Goal: Task Accomplishment & Management: Manage account settings

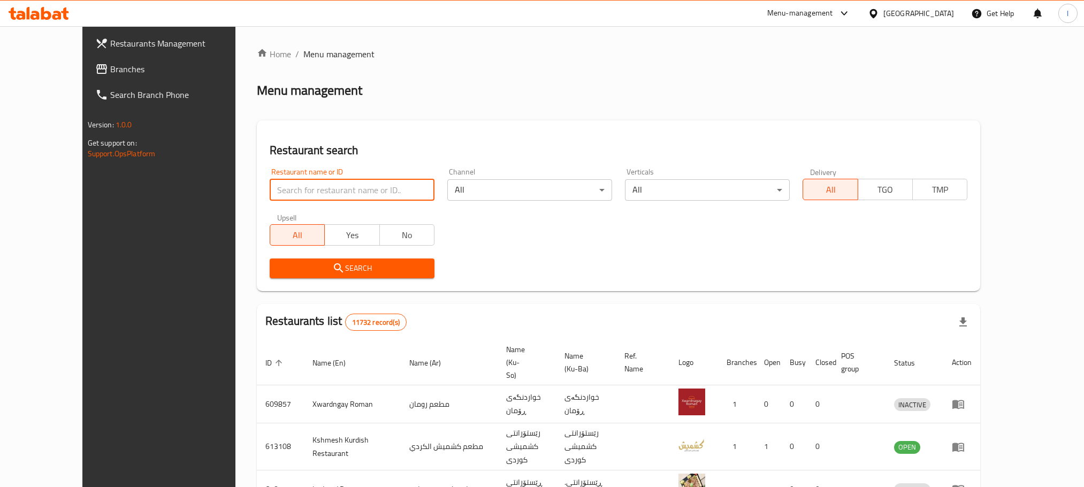
click at [270, 186] on input "search" at bounding box center [352, 189] width 165 height 21
paste input "[PERSON_NAME]"
type input "[PERSON_NAME]"
click button "Search" at bounding box center [352, 268] width 165 height 20
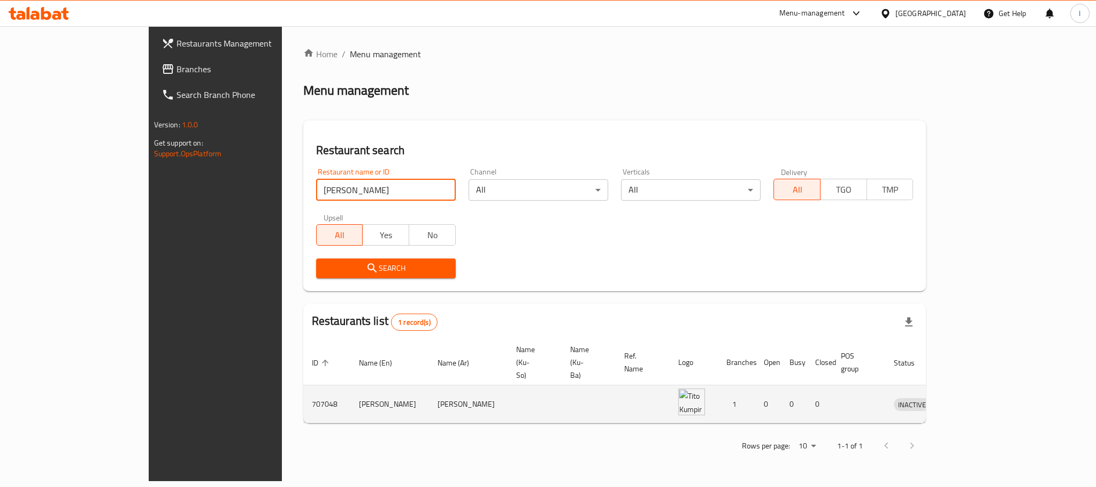
click at [980, 385] on td "enhanced table" at bounding box center [961, 404] width 37 height 38
click at [964, 400] on icon "enhanced table" at bounding box center [958, 404] width 12 height 9
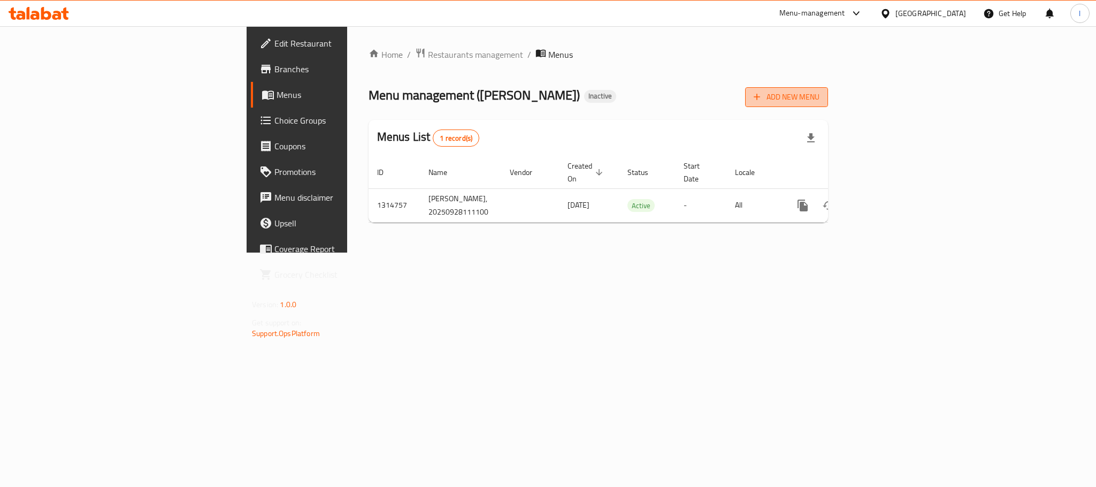
click at [820, 95] on span "Add New Menu" at bounding box center [787, 96] width 66 height 13
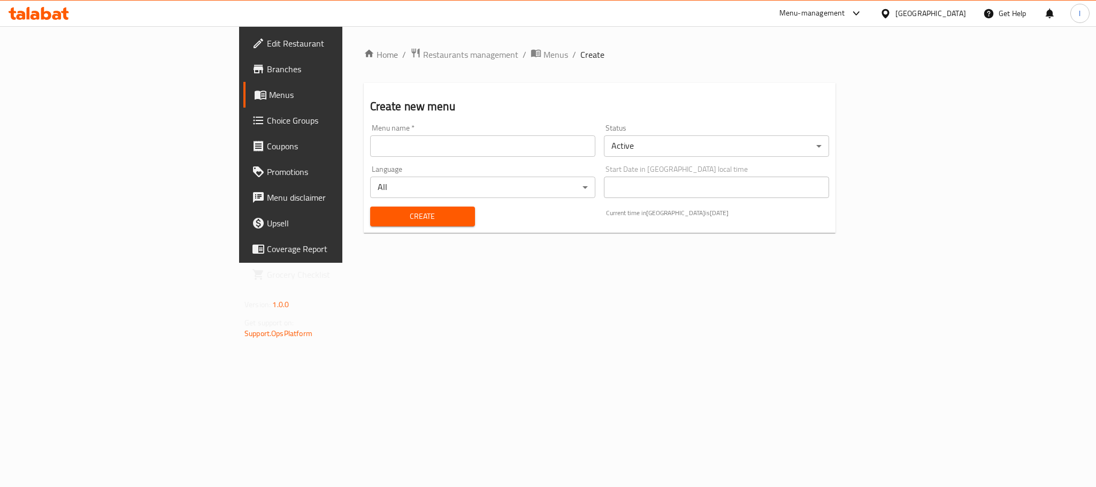
click at [370, 134] on div "Menu name   * Menu name *" at bounding box center [482, 140] width 225 height 33
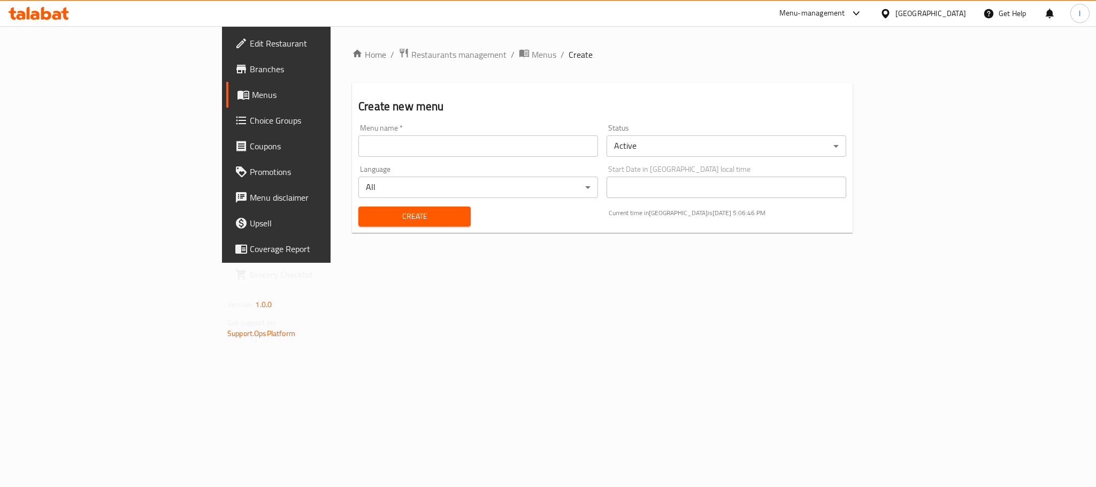
click at [359, 144] on input "text" at bounding box center [479, 145] width 240 height 21
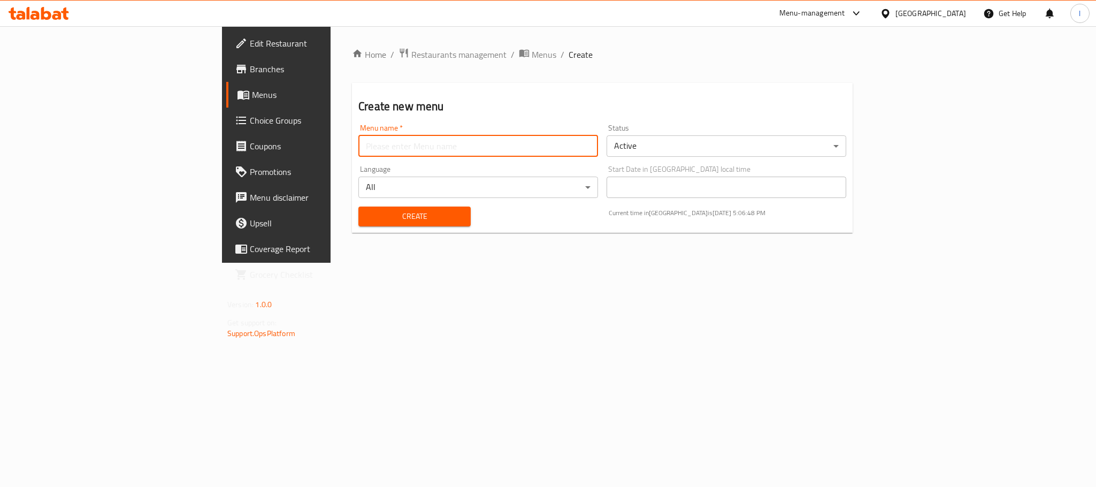
type input "Menu"
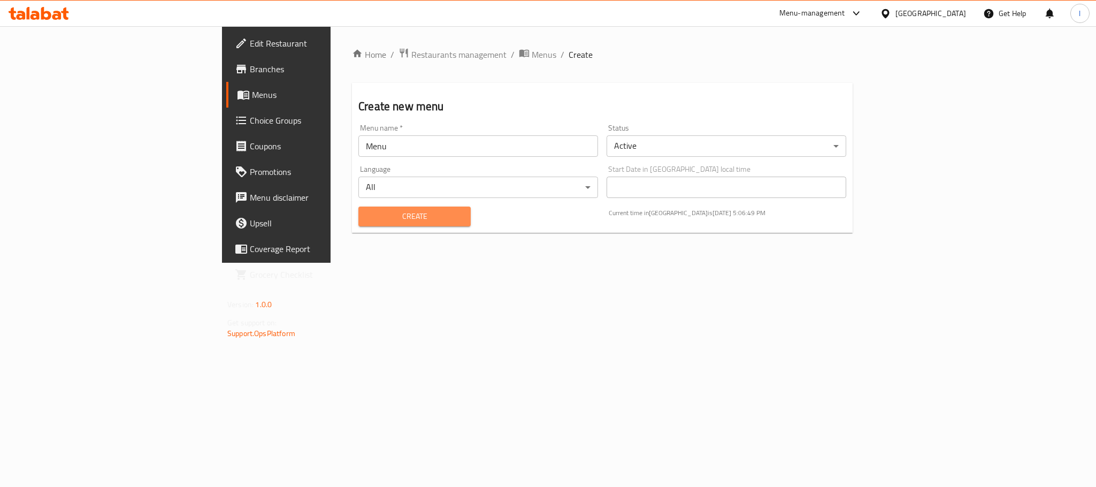
click at [367, 219] on span "Create" at bounding box center [414, 216] width 95 height 13
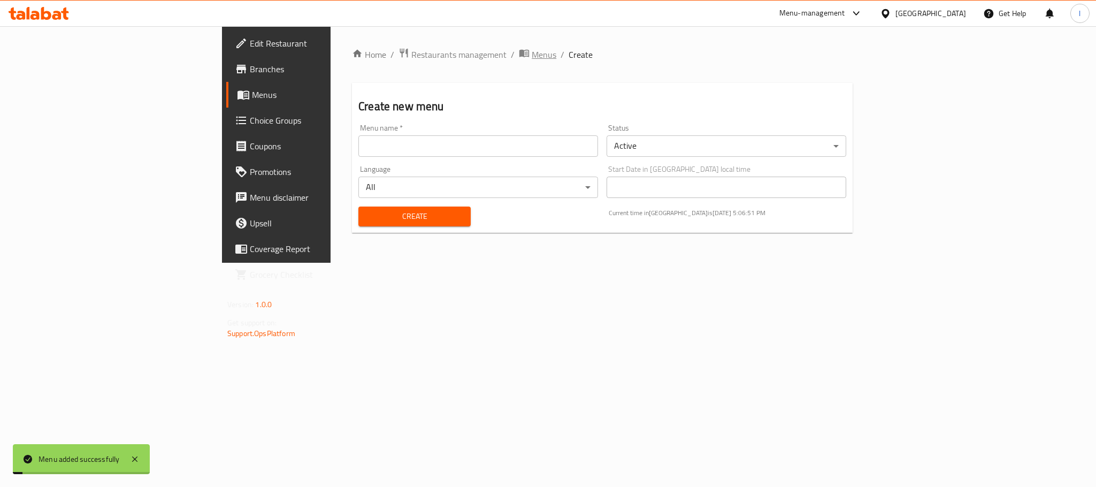
click at [532, 57] on span "Menus" at bounding box center [544, 54] width 25 height 13
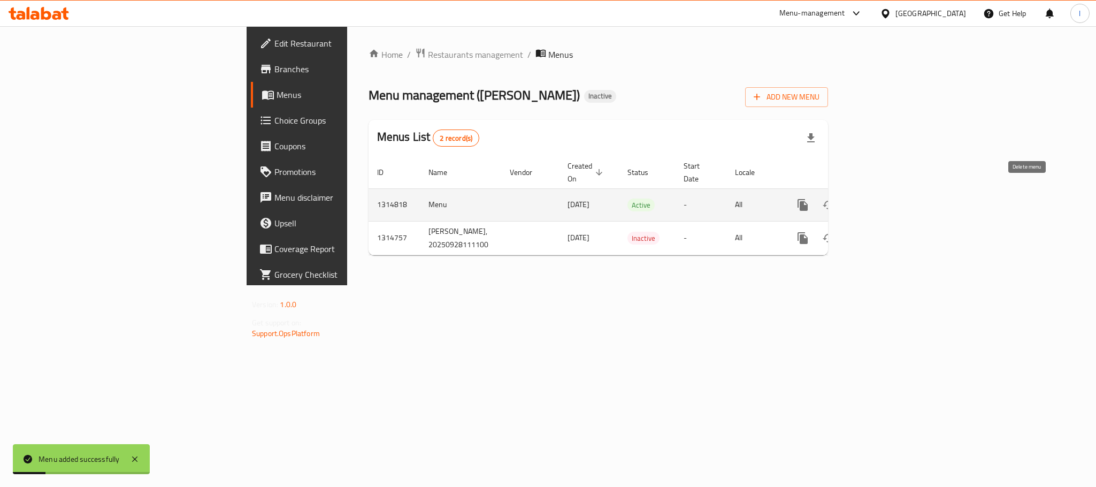
click at [858, 200] on icon "enhanced table" at bounding box center [854, 205] width 7 height 10
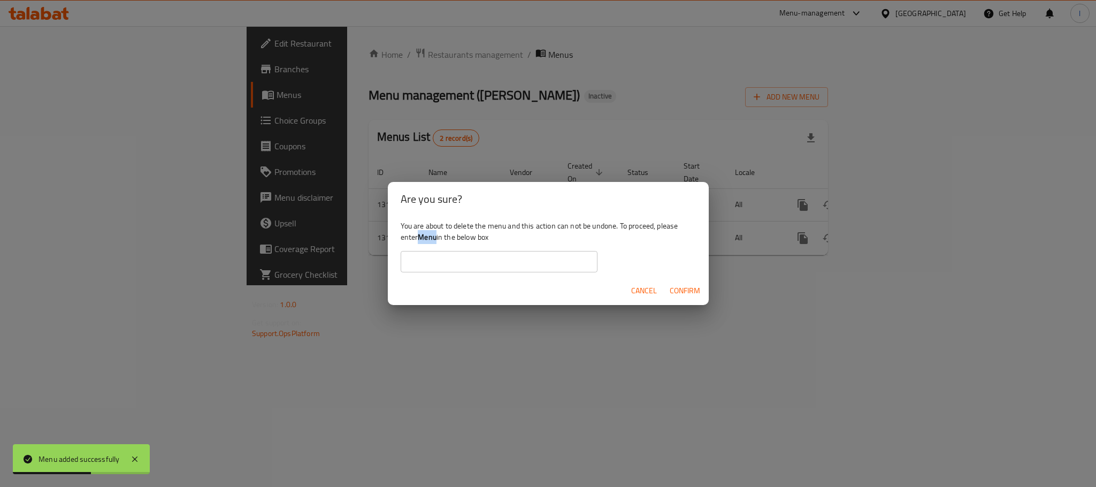
drag, startPoint x: 437, startPoint y: 240, endPoint x: 420, endPoint y: 242, distance: 17.3
click at [420, 242] on b "Menu" at bounding box center [427, 237] width 19 height 14
copy b "Menu"
click at [429, 265] on input "text" at bounding box center [499, 261] width 197 height 21
paste input "Menu"
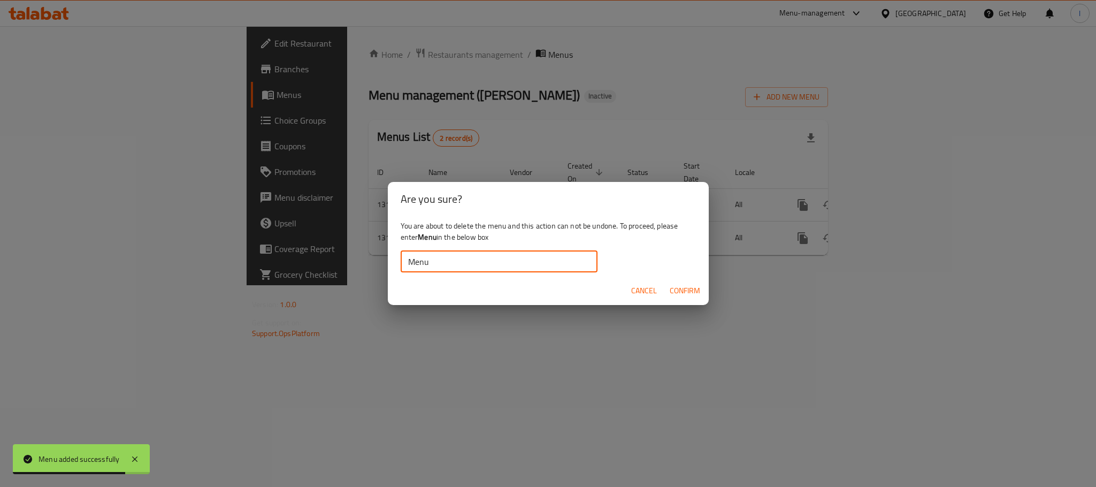
type input "Menu"
click at [690, 278] on div "Cancel Confirm" at bounding box center [548, 291] width 321 height 28
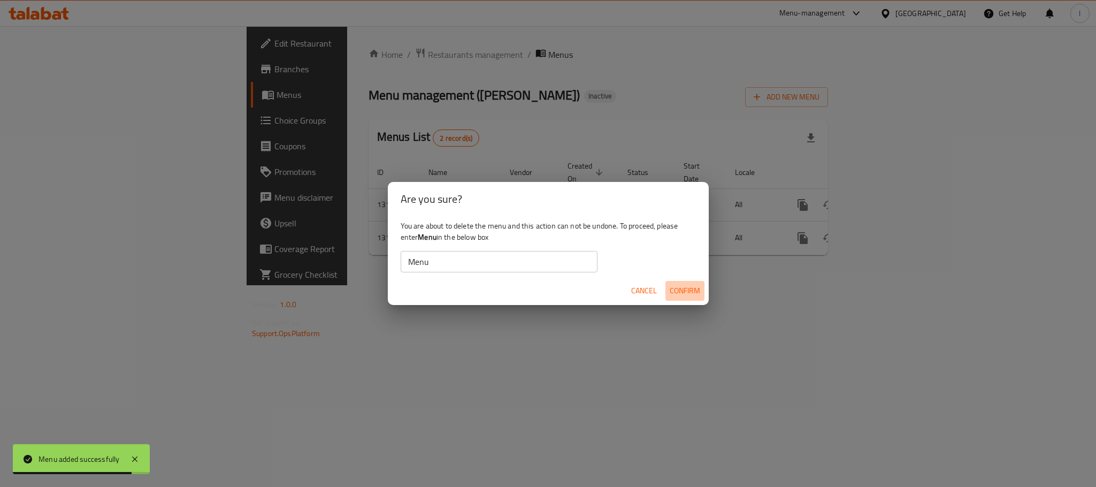
click at [688, 286] on span "Confirm" at bounding box center [685, 290] width 30 height 13
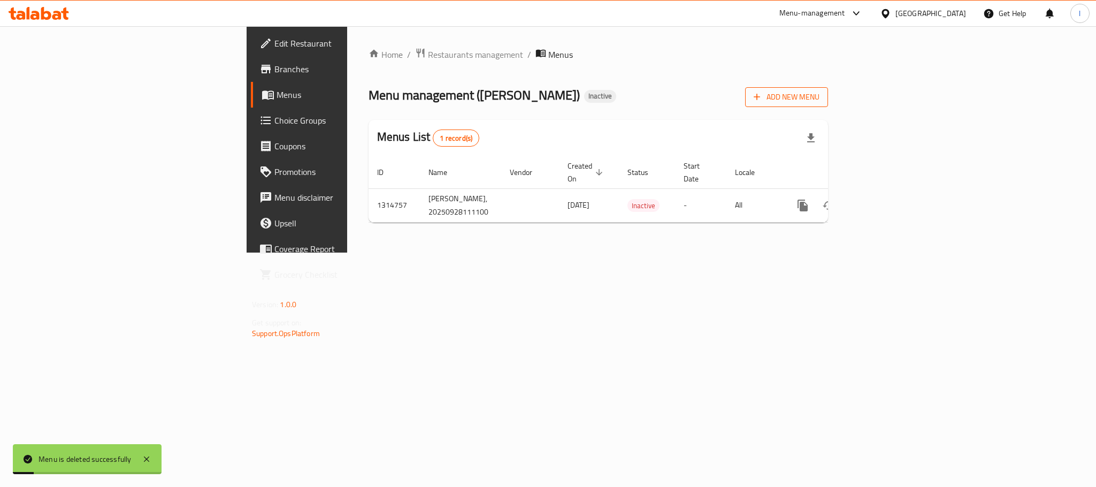
click at [820, 98] on span "Add New Menu" at bounding box center [787, 96] width 66 height 13
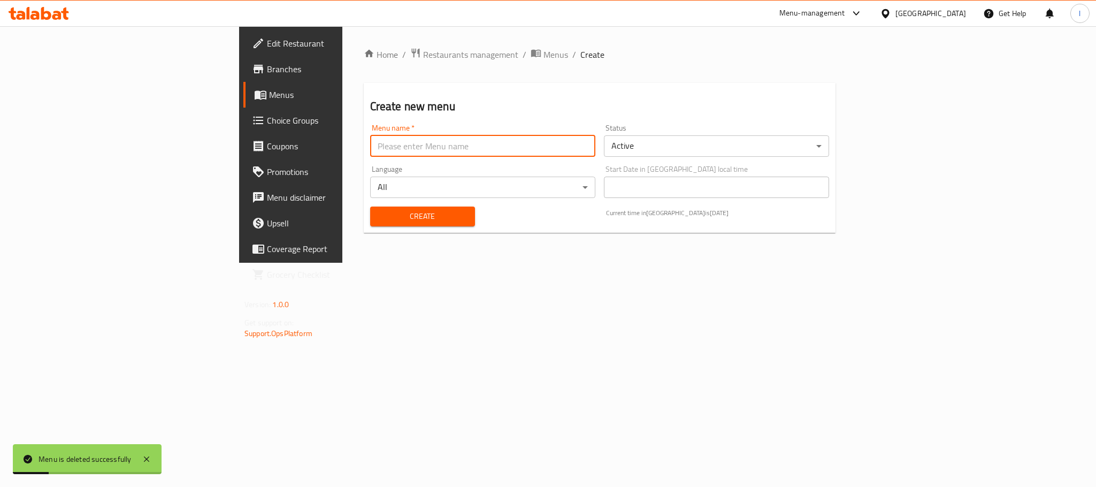
click at [370, 153] on input "text" at bounding box center [482, 145] width 225 height 21
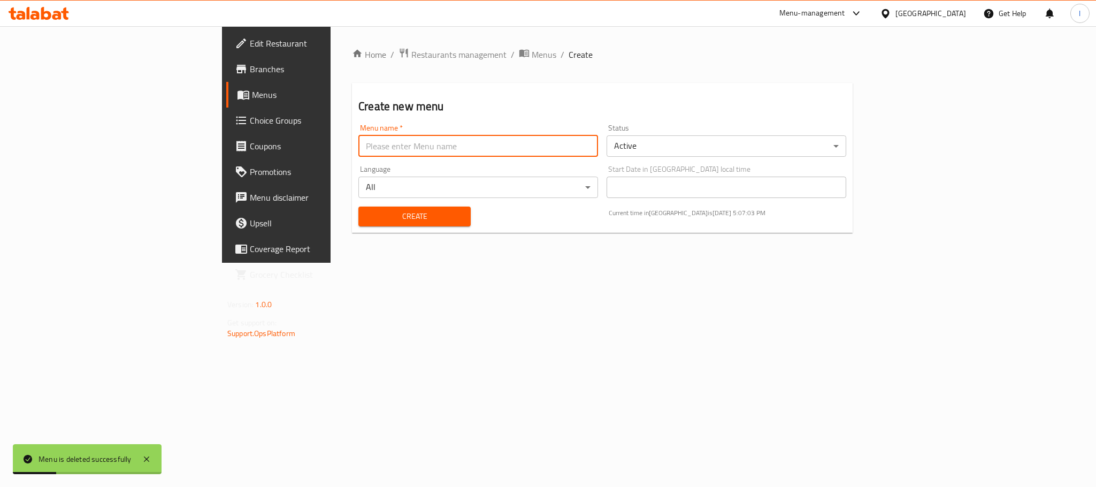
type input "Lavan"
click at [360, 207] on button "Create" at bounding box center [415, 217] width 112 height 20
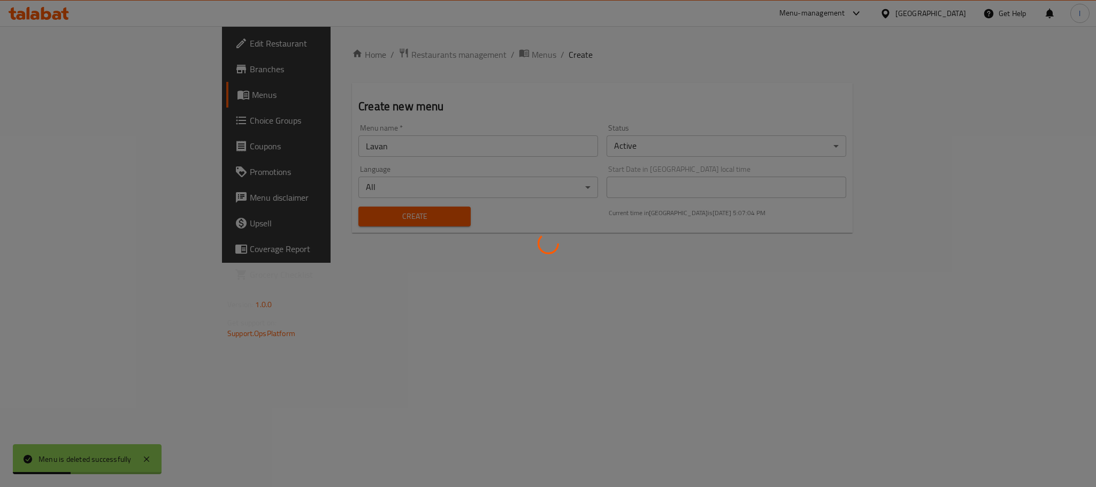
click at [368, 218] on div at bounding box center [548, 243] width 1096 height 487
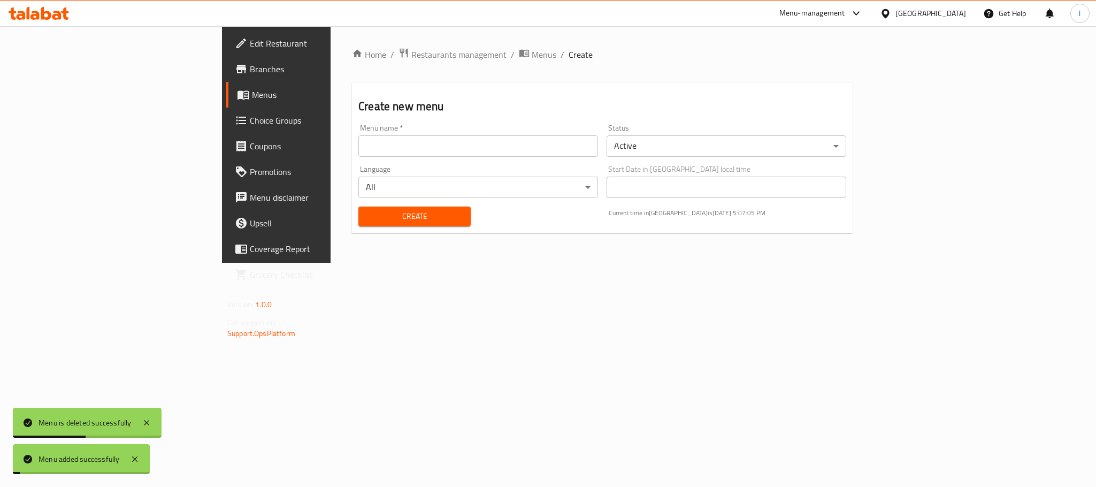
click at [387, 42] on div "Home / Restaurants management / Menus / Create Create new menu Menu name   * Me…" at bounding box center [603, 144] width 544 height 237
click at [532, 55] on span "Menus" at bounding box center [544, 54] width 25 height 13
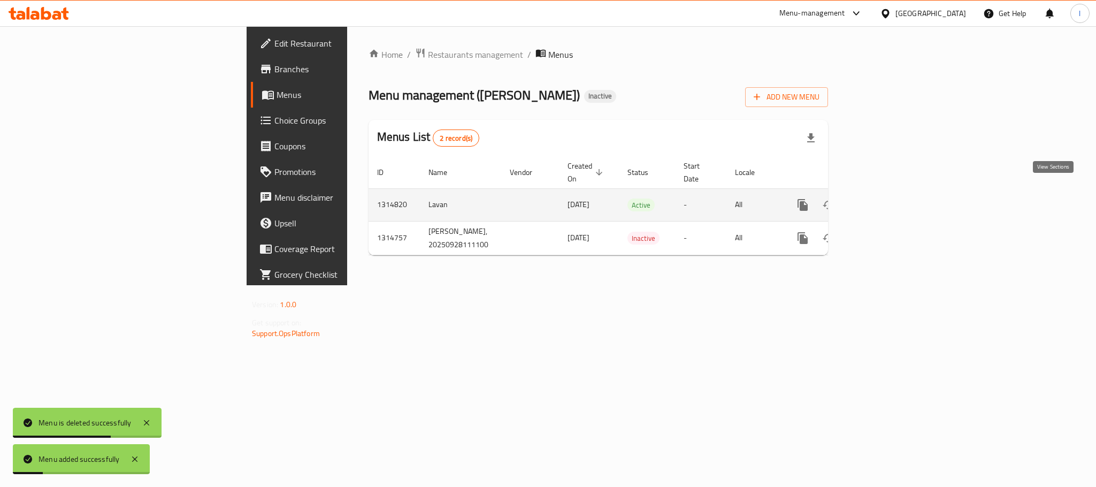
click at [885, 200] on icon "enhanced table" at bounding box center [880, 205] width 10 height 10
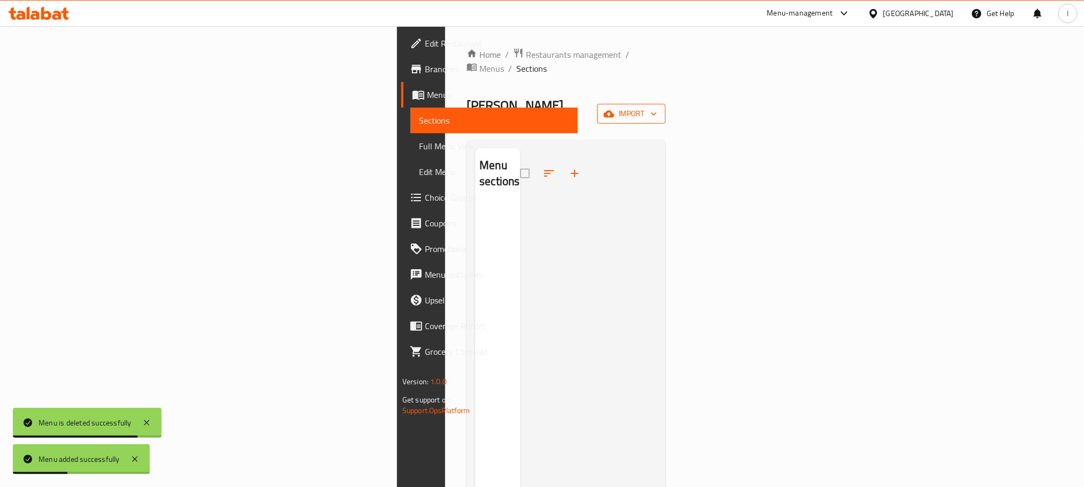
click at [666, 104] on button "import" at bounding box center [631, 114] width 68 height 20
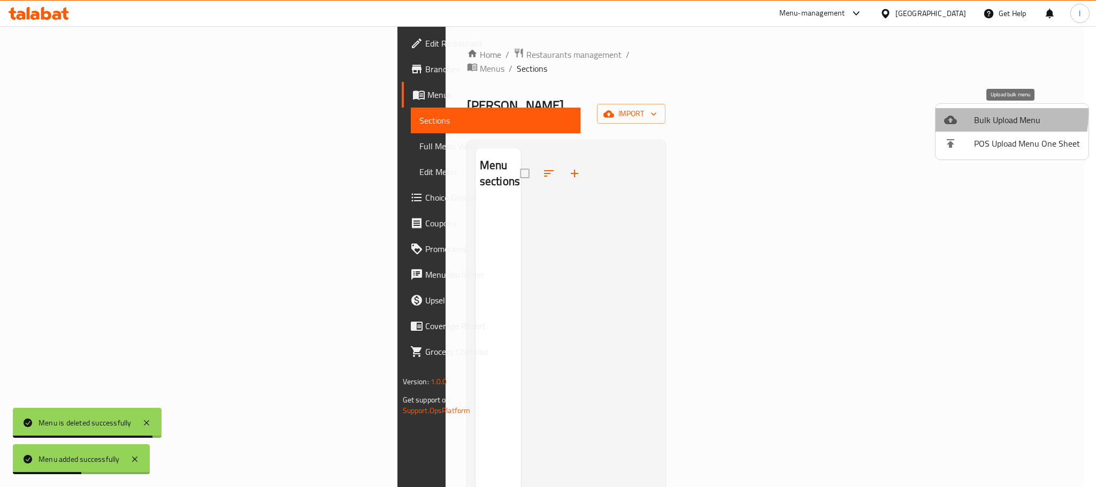
click at [980, 114] on span "Bulk Upload Menu" at bounding box center [1027, 119] width 106 height 13
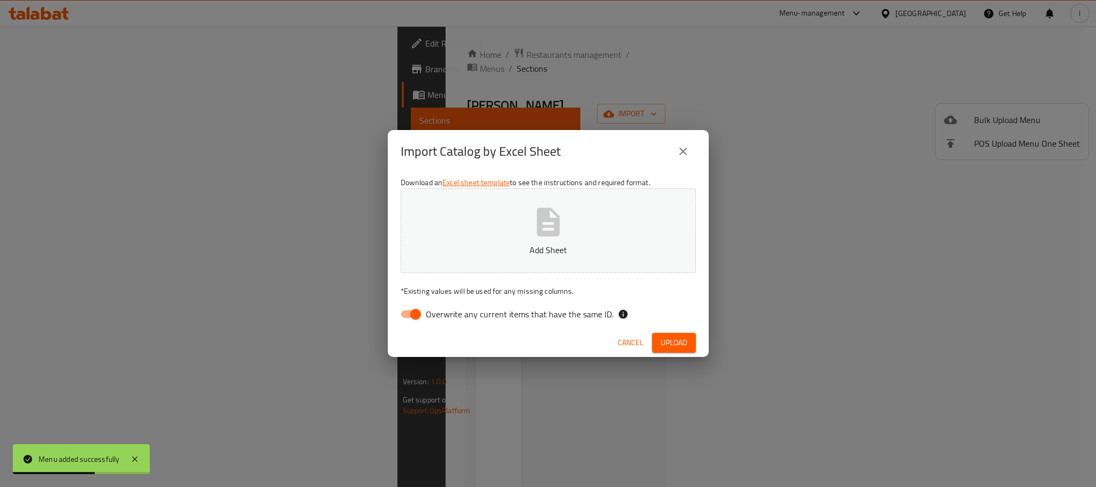
click at [421, 315] on input "Overwrite any current items that have the same ID." at bounding box center [415, 314] width 61 height 20
checkbox input "false"
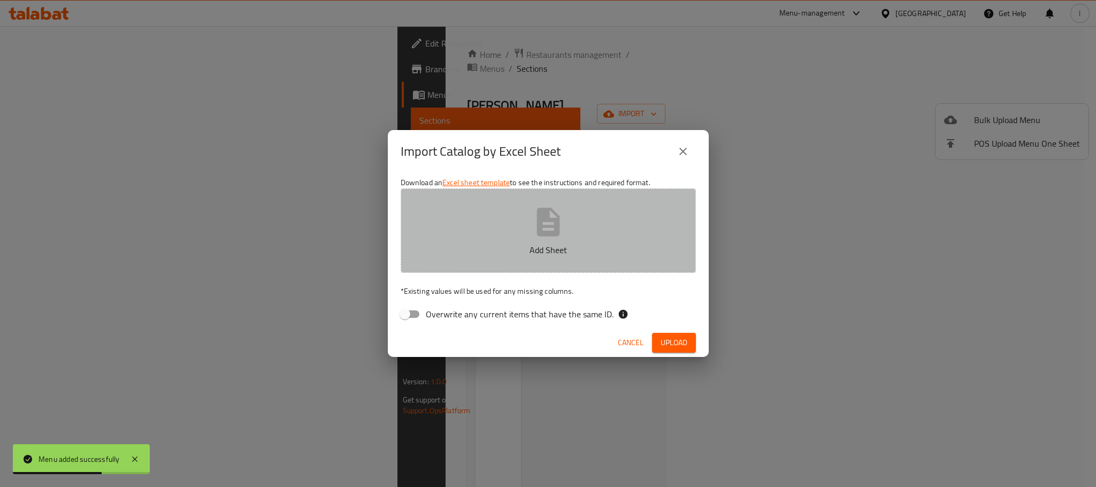
click at [578, 255] on button "Add Sheet" at bounding box center [548, 230] width 295 height 85
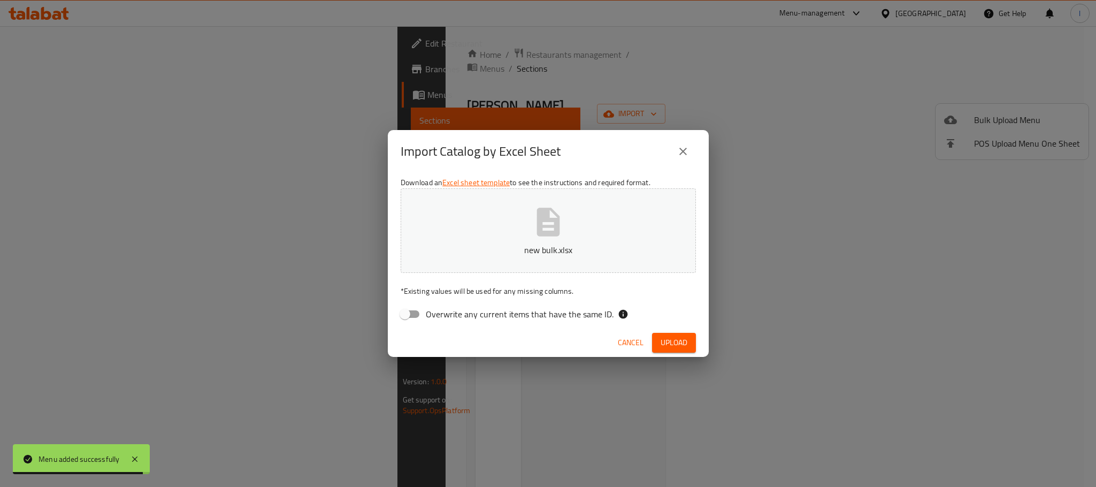
click at [665, 336] on span "Upload" at bounding box center [674, 342] width 27 height 13
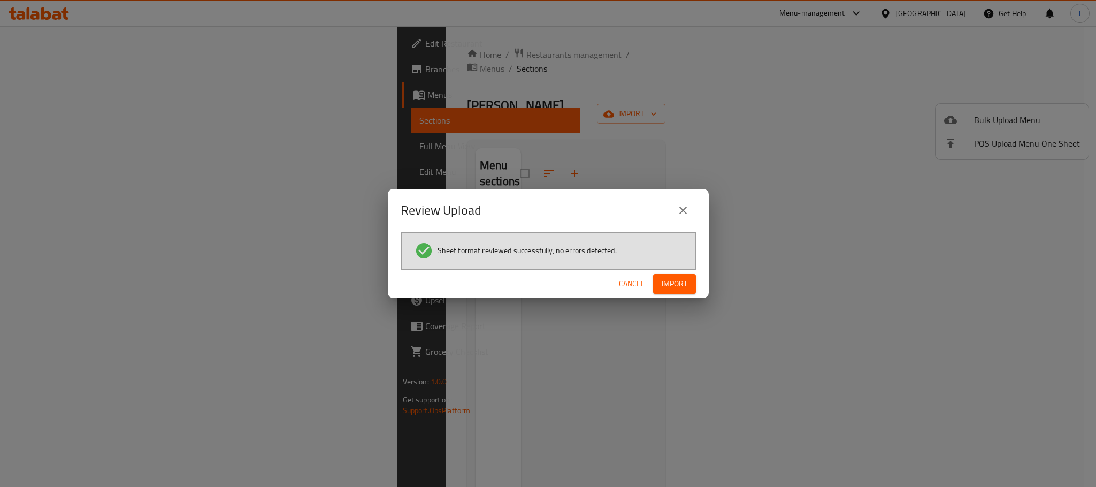
click at [659, 280] on button "Import" at bounding box center [674, 284] width 43 height 20
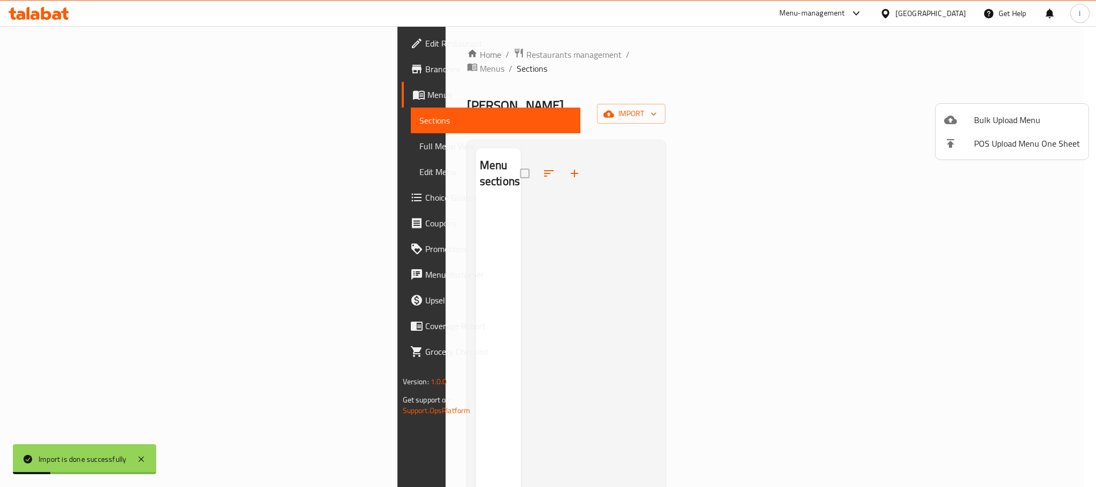
click at [588, 86] on div at bounding box center [548, 243] width 1096 height 487
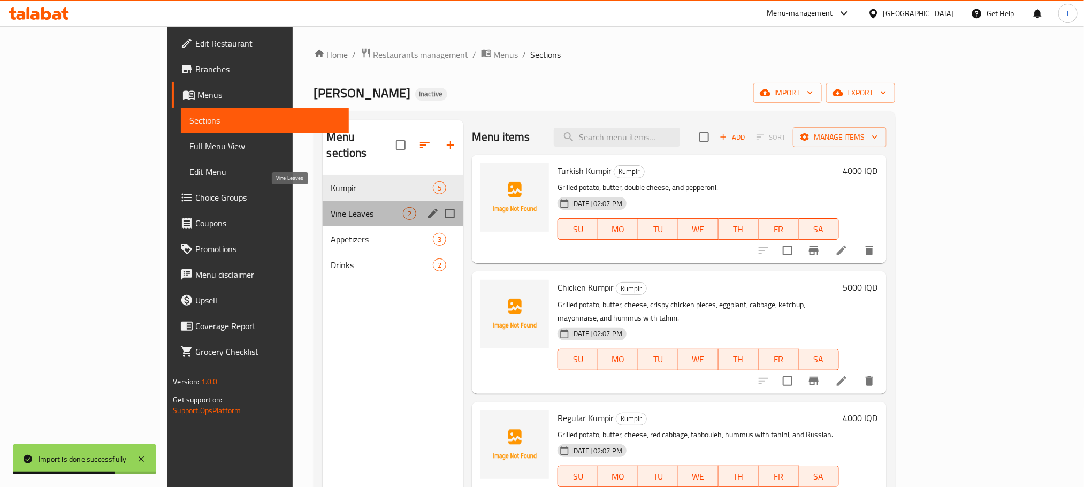
click at [331, 207] on span "Vine Leaves" at bounding box center [367, 213] width 72 height 13
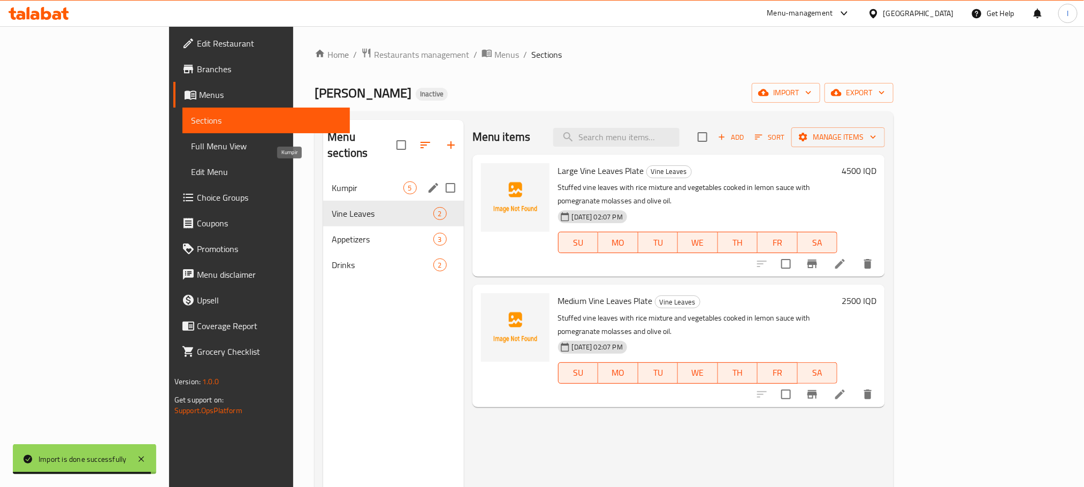
click at [332, 181] on span "Kumpir" at bounding box center [367, 187] width 71 height 13
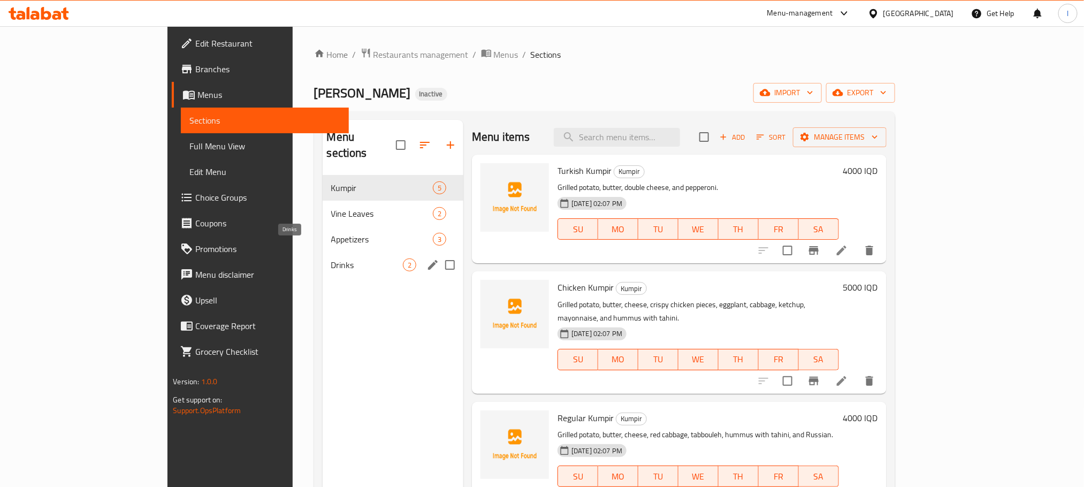
click at [331, 258] on span "Drinks" at bounding box center [367, 264] width 72 height 13
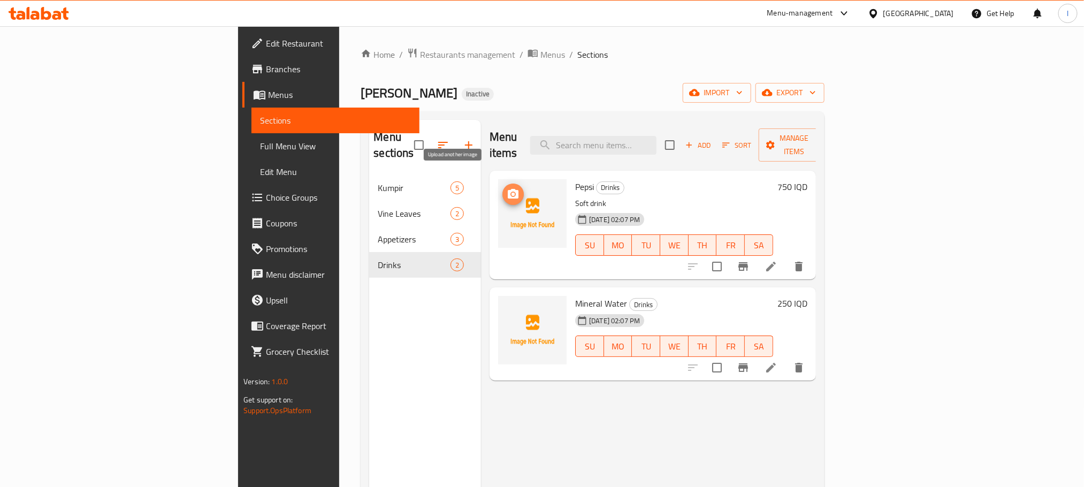
click at [508, 189] on icon "upload picture" at bounding box center [513, 194] width 11 height 10
click at [508, 306] on icon "upload picture" at bounding box center [513, 311] width 11 height 10
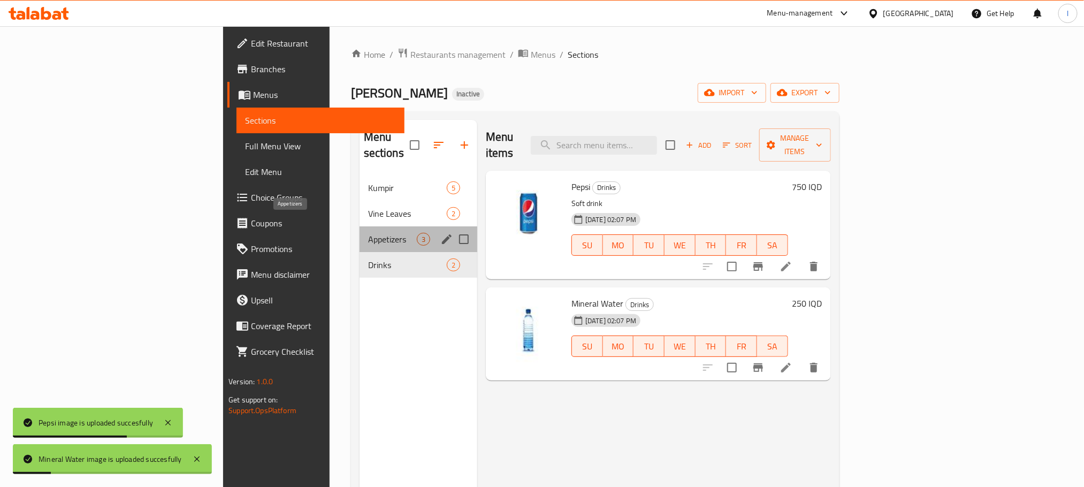
click at [368, 233] on span "Appetizers" at bounding box center [392, 239] width 49 height 13
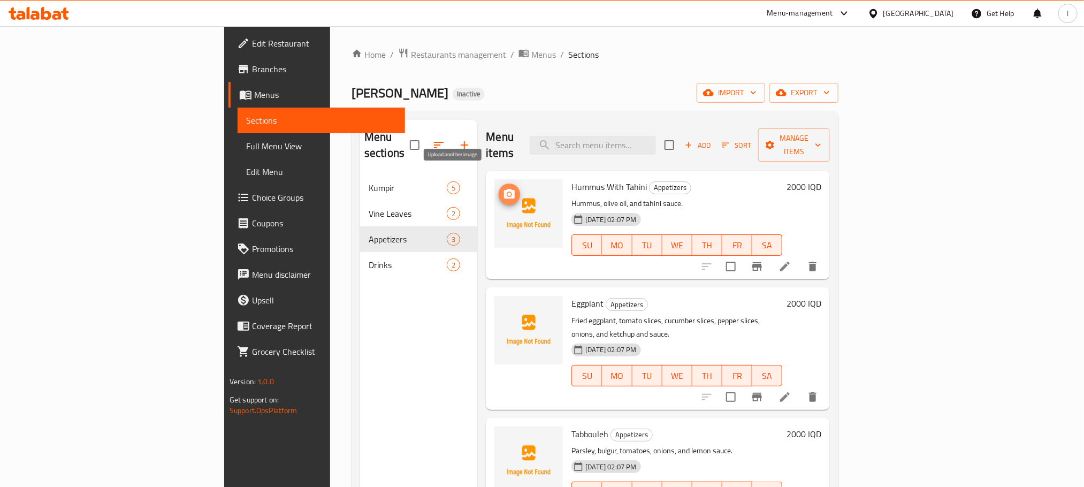
click at [504, 189] on icon "upload picture" at bounding box center [509, 194] width 11 height 10
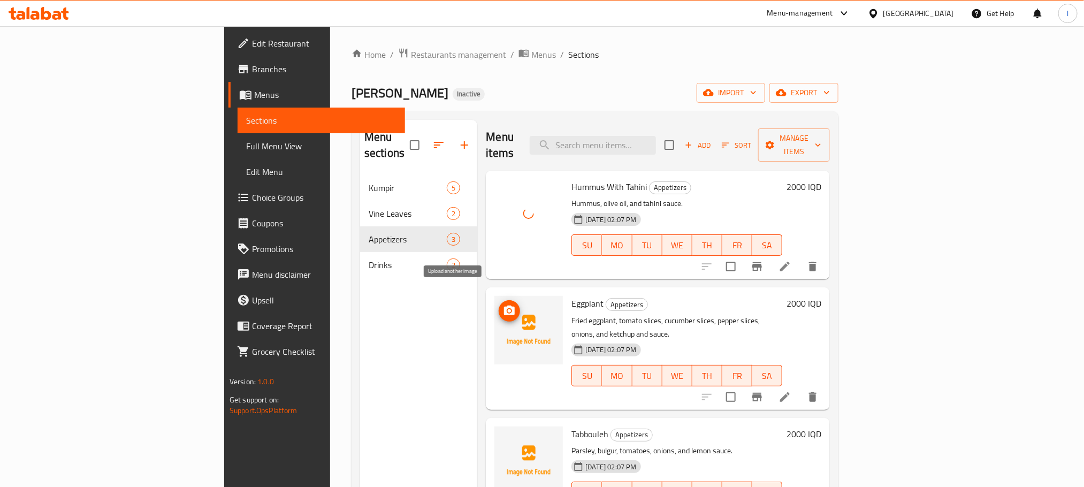
click at [504, 306] on icon "upload picture" at bounding box center [509, 311] width 11 height 10
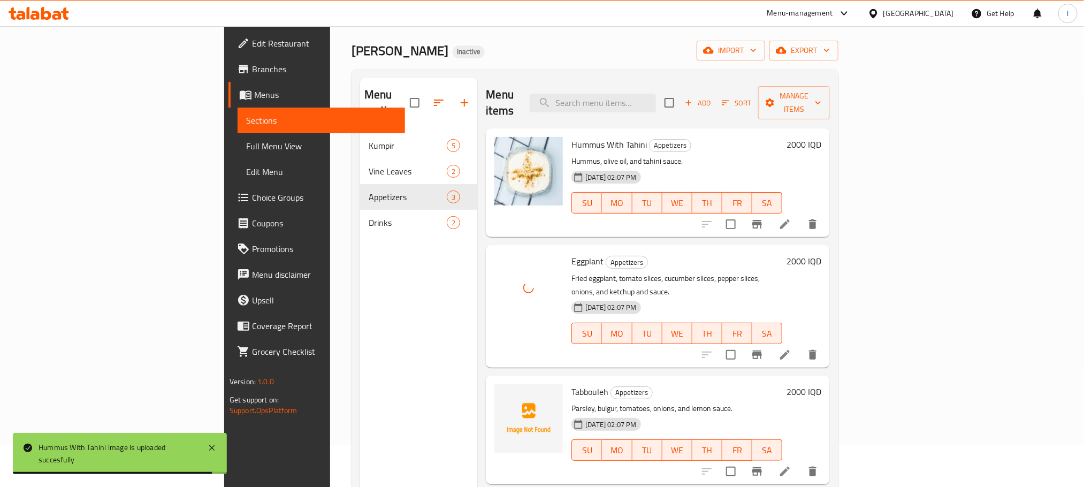
scroll to position [150, 0]
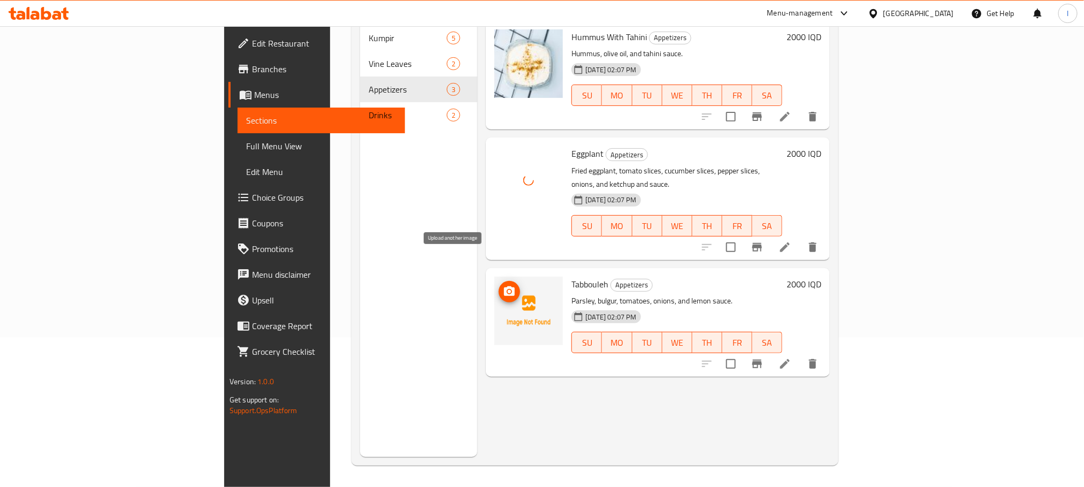
click at [503, 285] on icon "upload picture" at bounding box center [509, 291] width 13 height 13
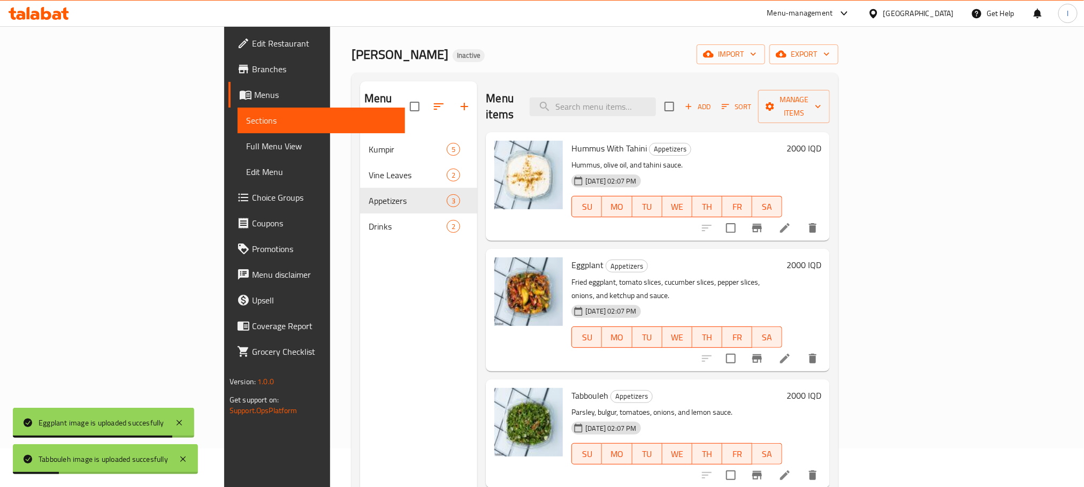
scroll to position [0, 0]
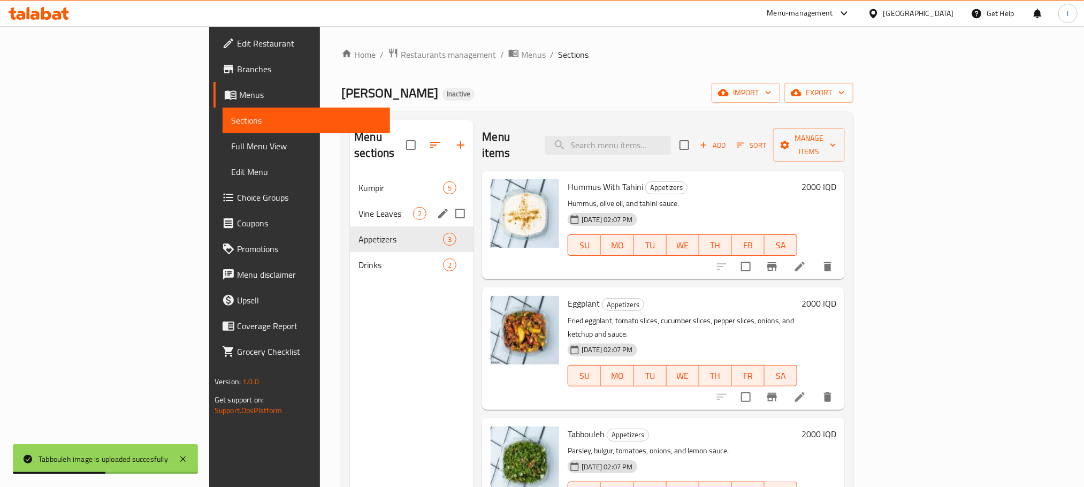
click at [350, 209] on div "Vine Leaves 2" at bounding box center [412, 214] width 124 height 26
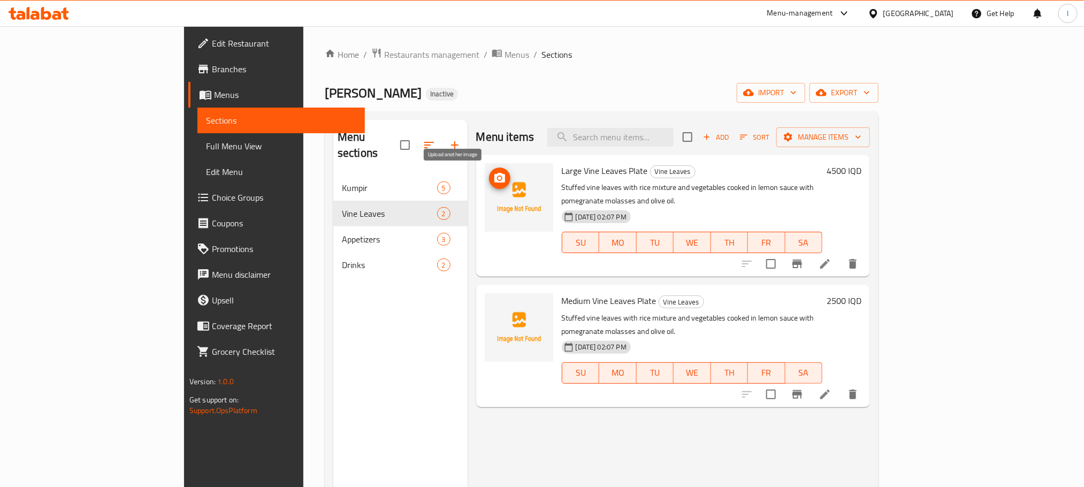
click at [494, 176] on icon "upload picture" at bounding box center [499, 178] width 11 height 10
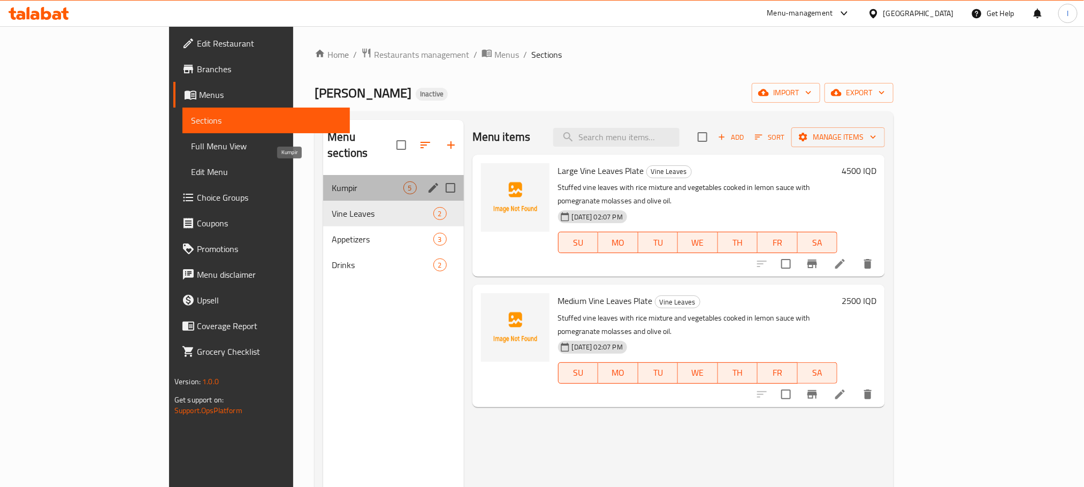
click at [332, 181] on span "Kumpir" at bounding box center [367, 187] width 71 height 13
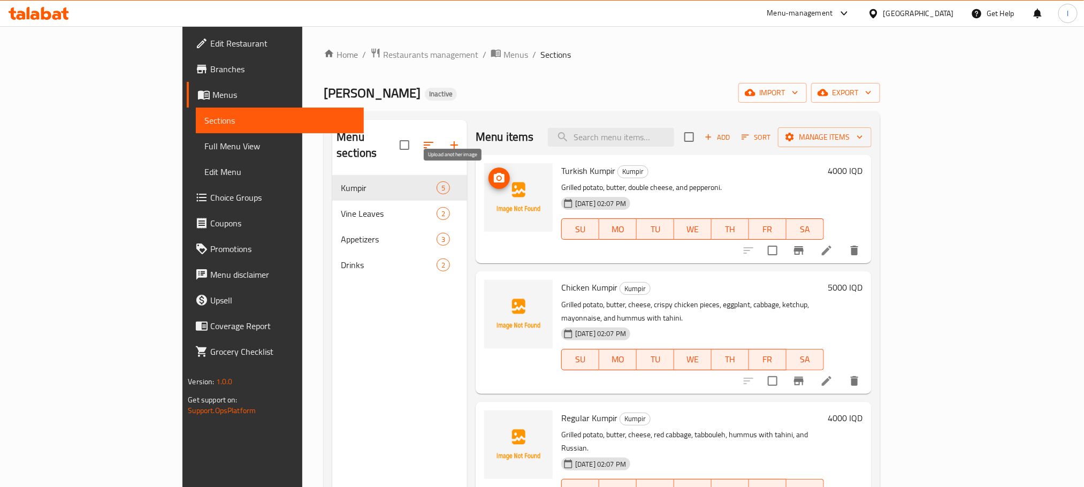
click at [494, 174] on icon "upload picture" at bounding box center [499, 178] width 11 height 10
click at [493, 174] on icon "upload picture" at bounding box center [499, 178] width 13 height 13
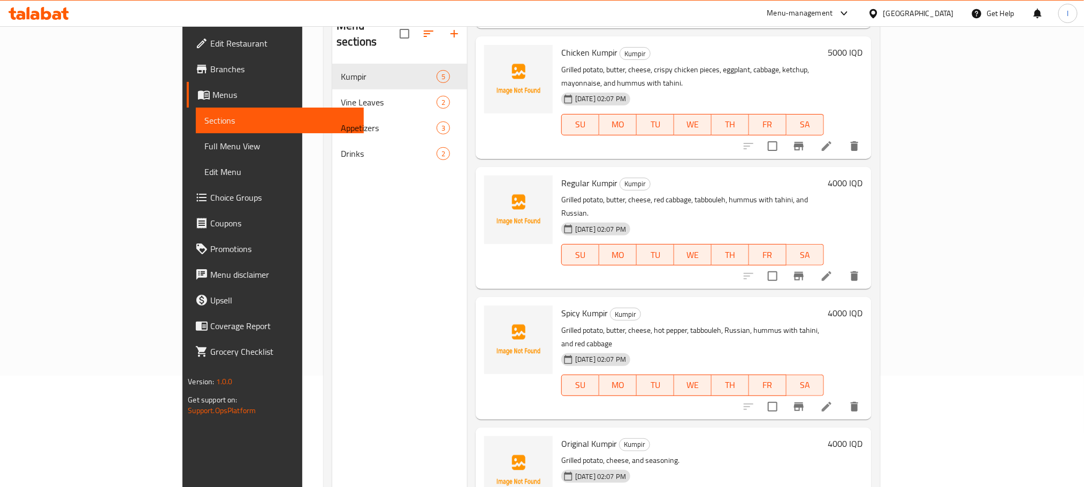
scroll to position [150, 0]
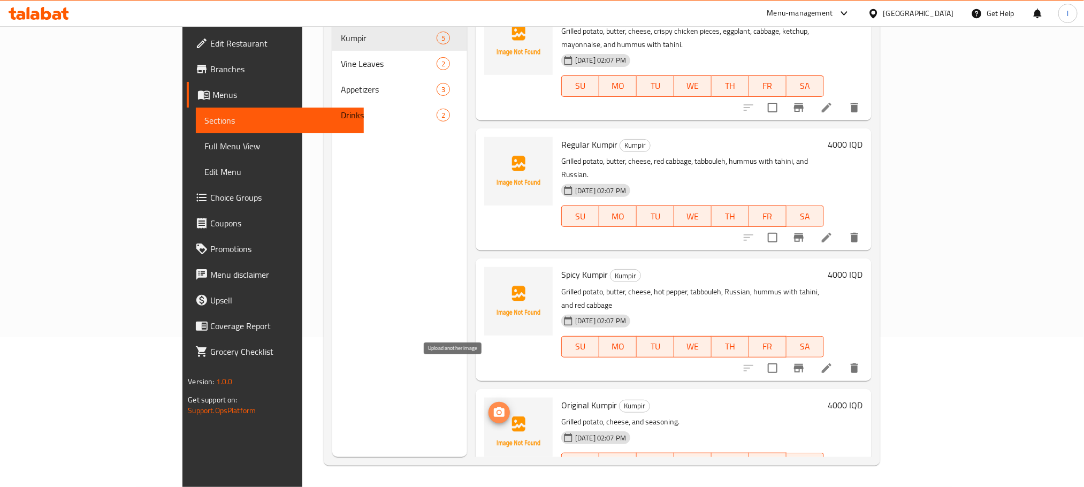
click at [489, 406] on span "upload picture" at bounding box center [499, 412] width 21 height 13
click at [493, 406] on icon "upload picture" at bounding box center [499, 412] width 13 height 13
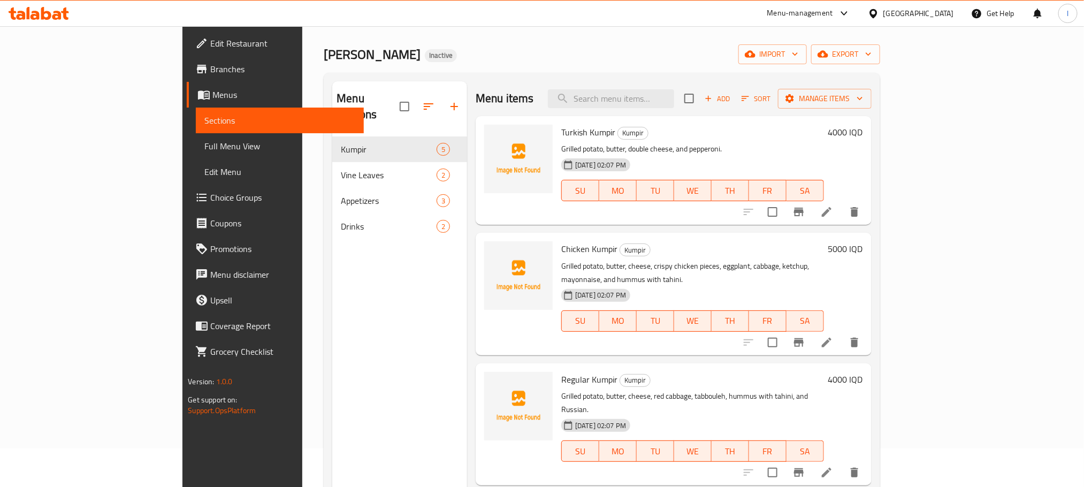
scroll to position [0, 0]
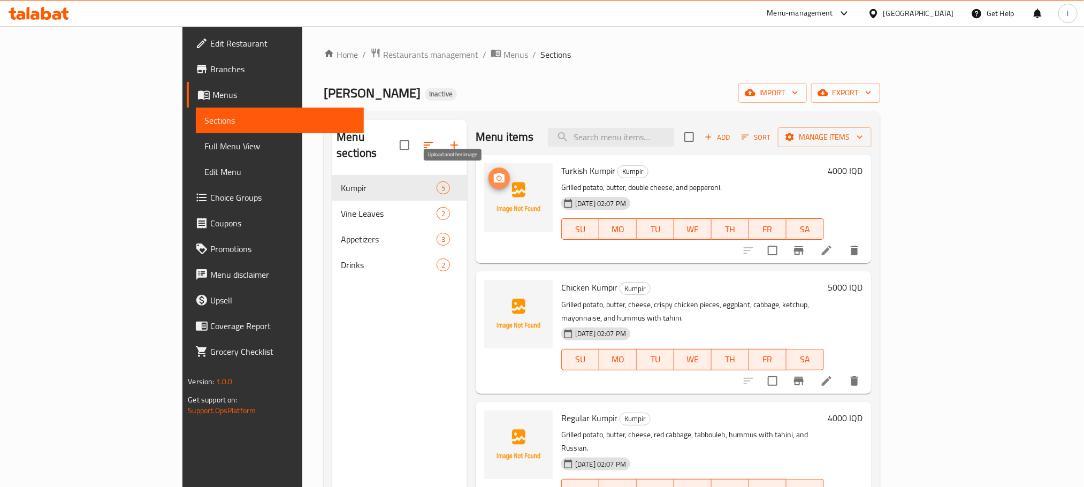
click at [493, 177] on icon "upload picture" at bounding box center [499, 178] width 13 height 13
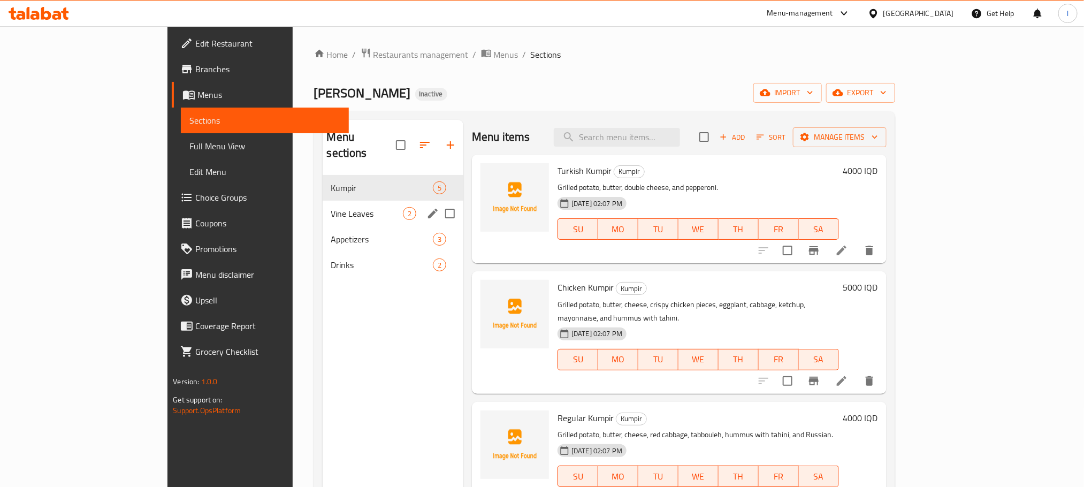
click at [323, 204] on div "Vine Leaves 2" at bounding box center [393, 214] width 141 height 26
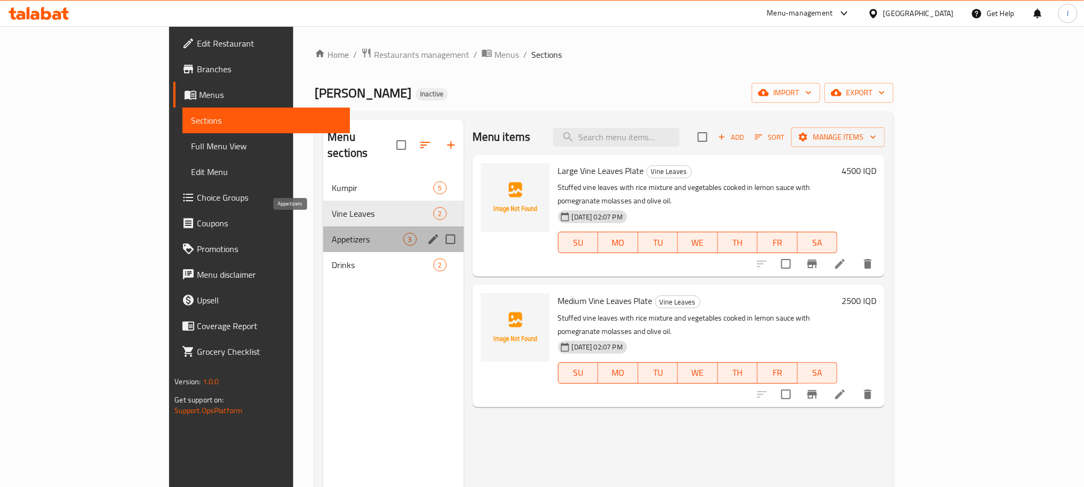
click at [332, 233] on span "Appetizers" at bounding box center [367, 239] width 71 height 13
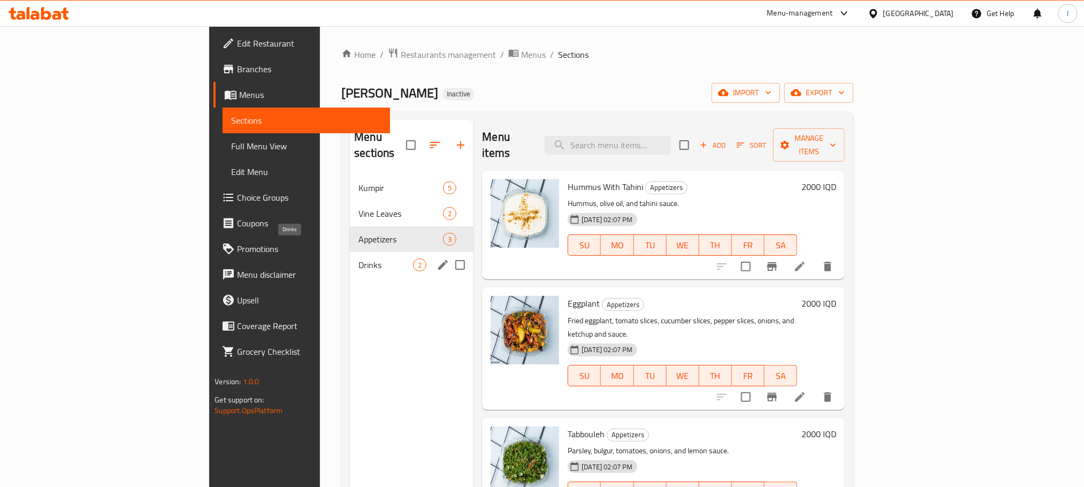
click at [359, 258] on span "Drinks" at bounding box center [386, 264] width 55 height 13
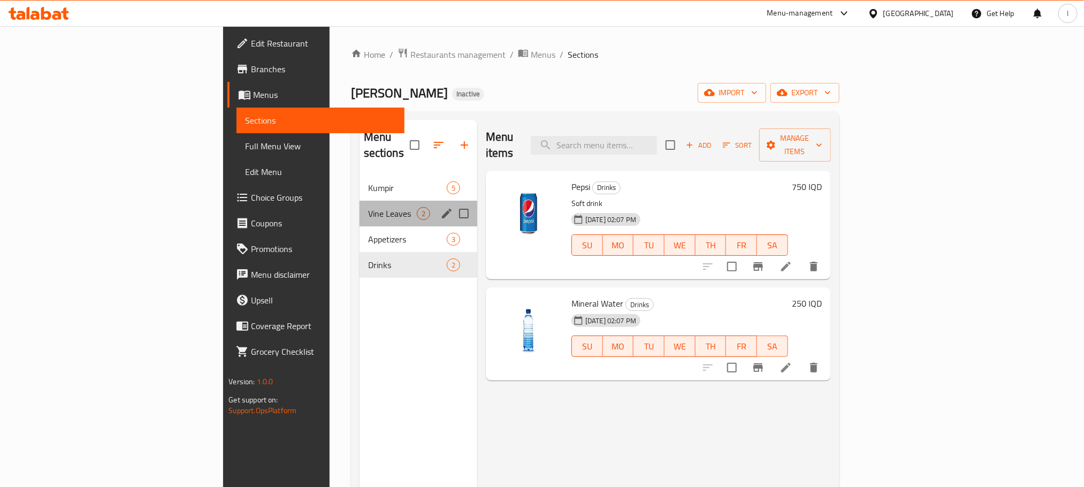
click at [360, 209] on div "Vine Leaves 2" at bounding box center [419, 214] width 118 height 26
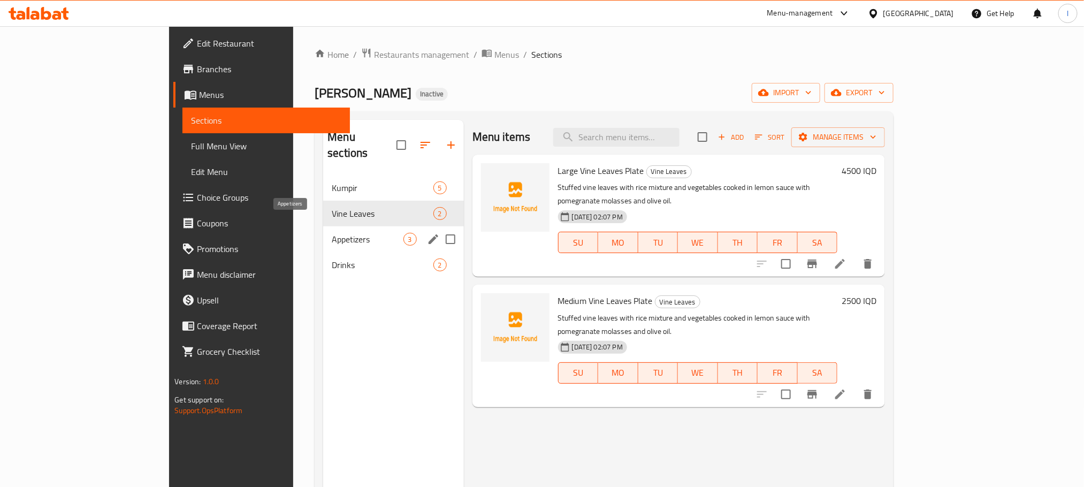
click at [332, 233] on span "Appetizers" at bounding box center [367, 239] width 71 height 13
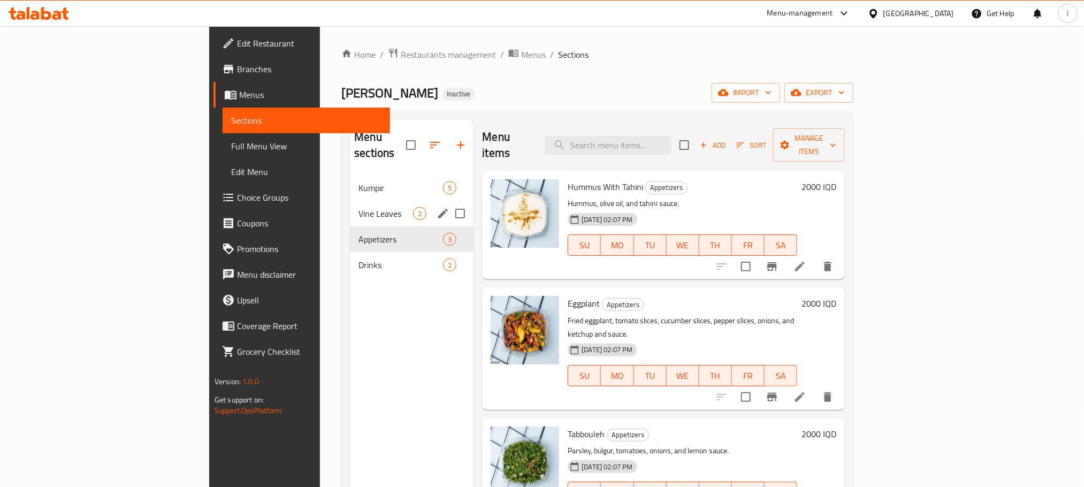
click at [350, 201] on div "Vine Leaves 2" at bounding box center [412, 214] width 124 height 26
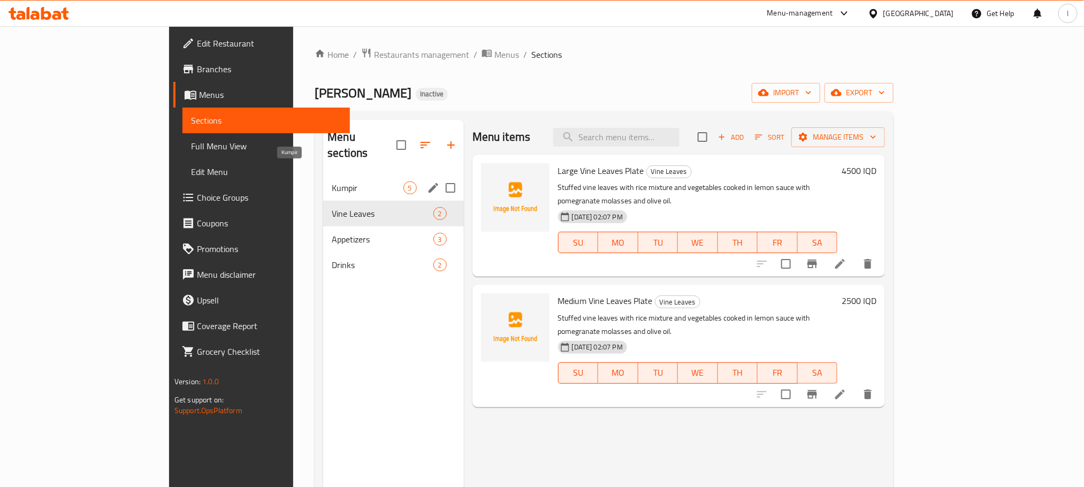
click at [332, 181] on span "Kumpir" at bounding box center [367, 187] width 71 height 13
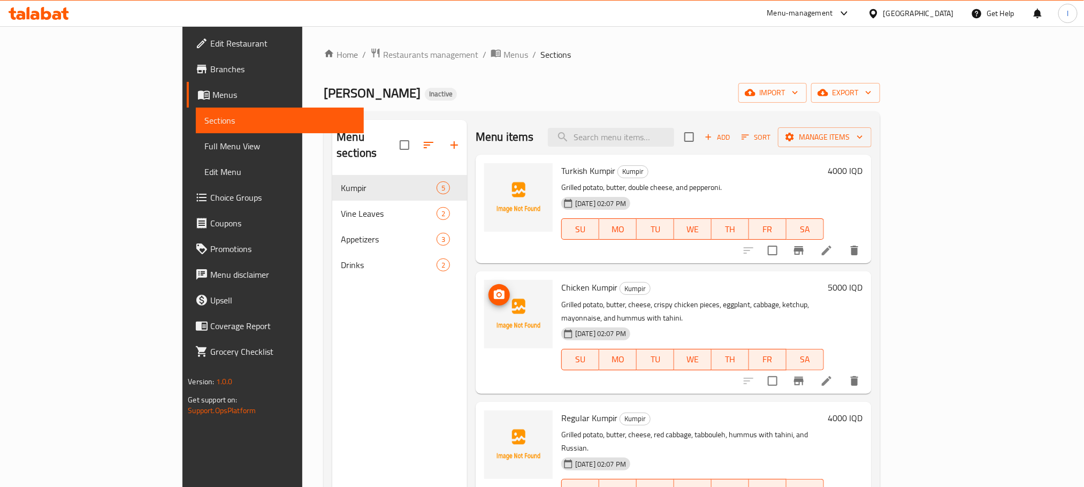
click at [489, 292] on span "upload picture" at bounding box center [499, 294] width 21 height 13
click at [498, 294] on circle "upload picture" at bounding box center [499, 294] width 3 height 3
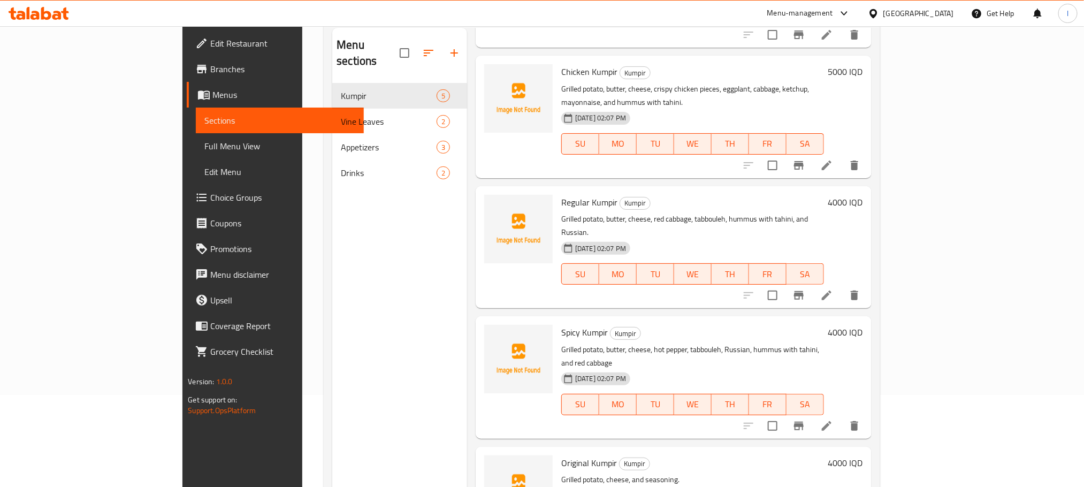
scroll to position [150, 0]
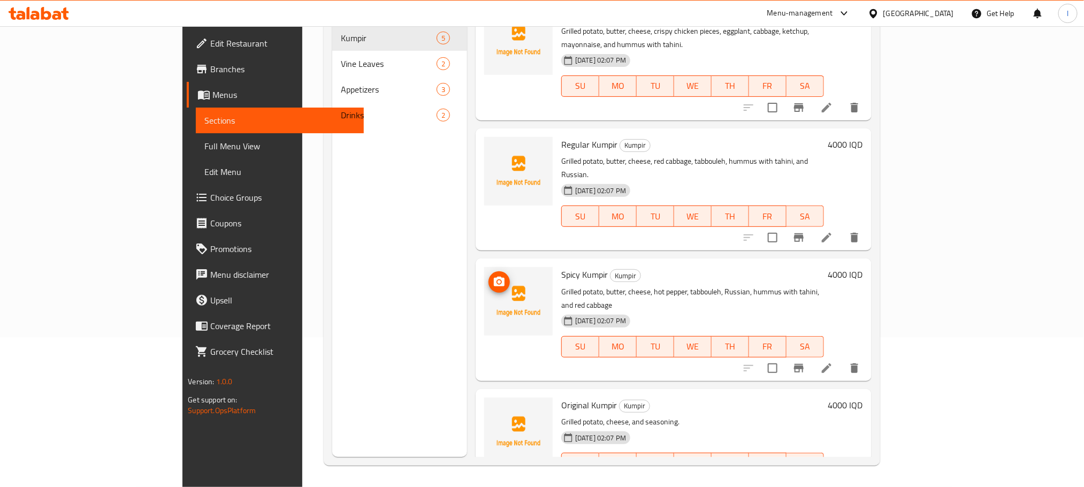
click at [493, 276] on icon "upload picture" at bounding box center [499, 282] width 13 height 13
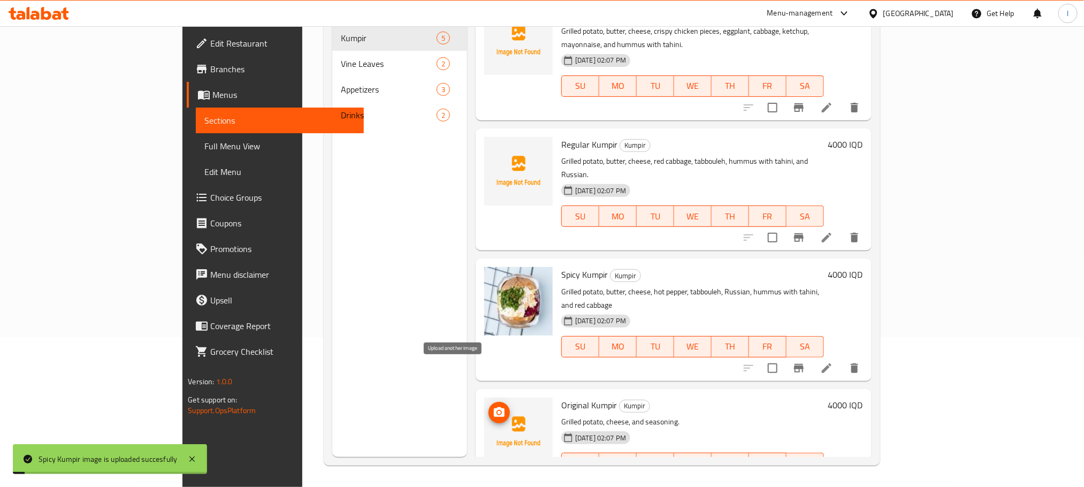
click at [493, 406] on icon "upload picture" at bounding box center [499, 412] width 13 height 13
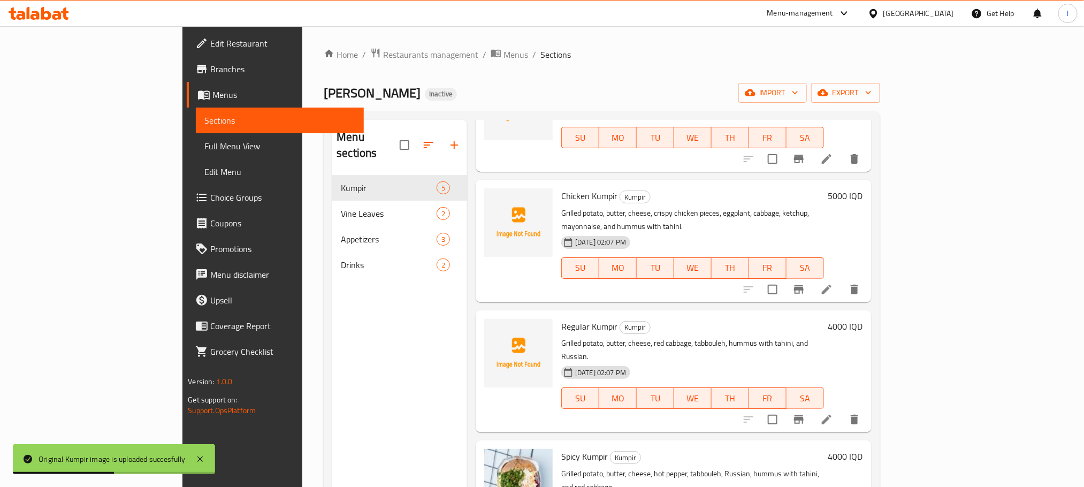
scroll to position [124, 0]
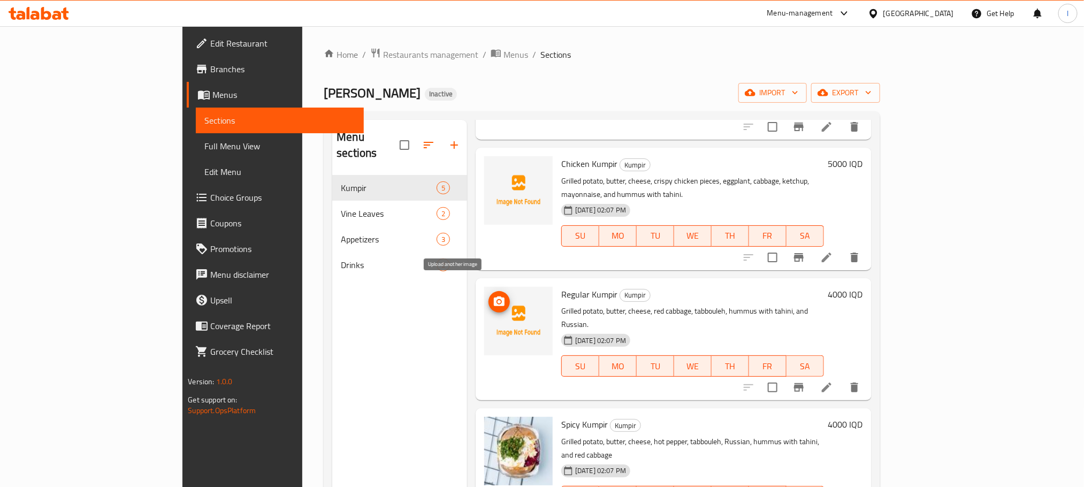
click at [494, 296] on icon "upload picture" at bounding box center [499, 301] width 11 height 10
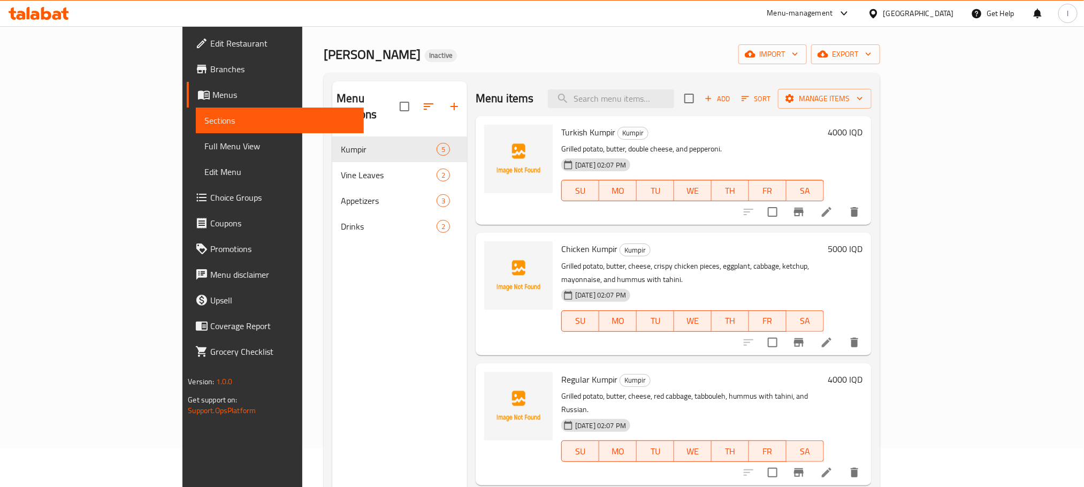
scroll to position [0, 0]
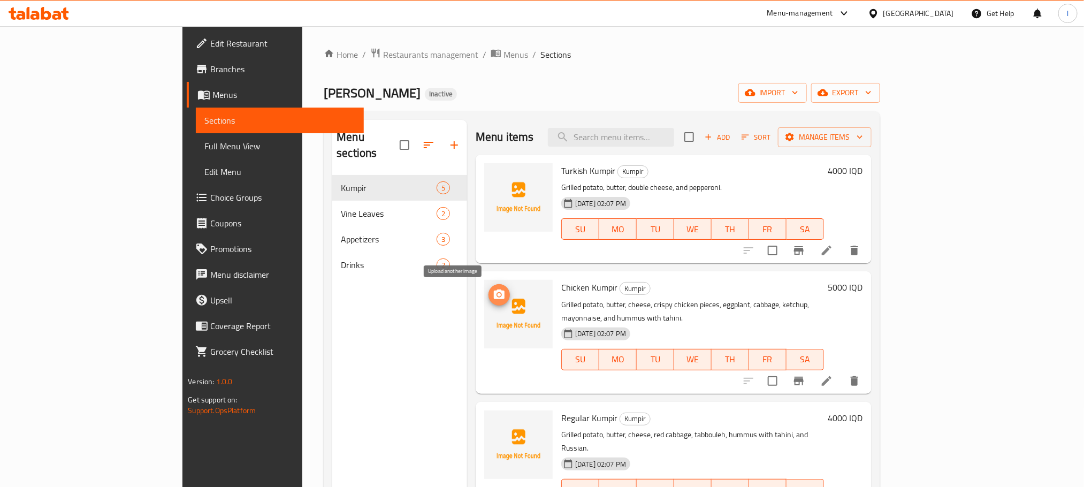
click at [493, 294] on icon "upload picture" at bounding box center [499, 294] width 13 height 13
click at [494, 178] on icon "upload picture" at bounding box center [499, 178] width 11 height 10
click at [498, 424] on circle "upload picture" at bounding box center [499, 425] width 3 height 3
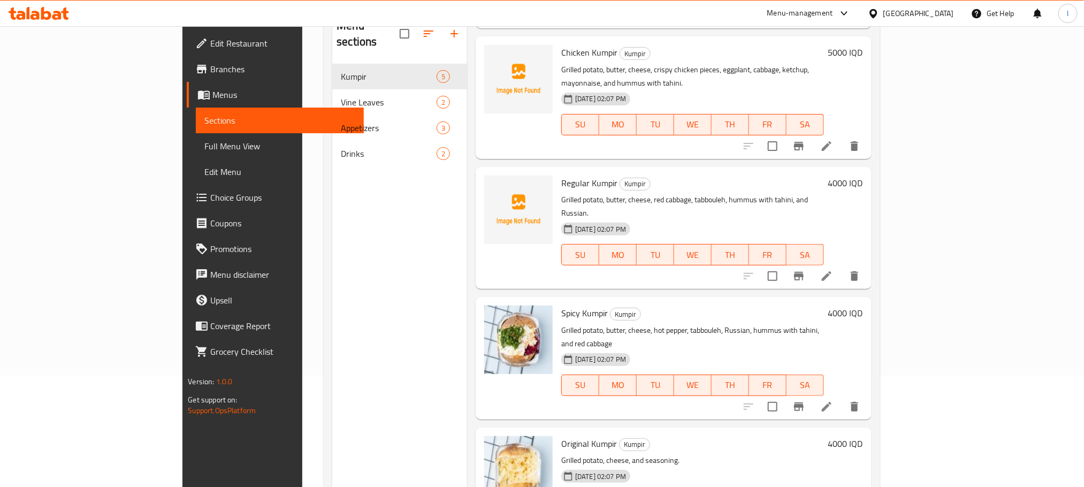
scroll to position [150, 0]
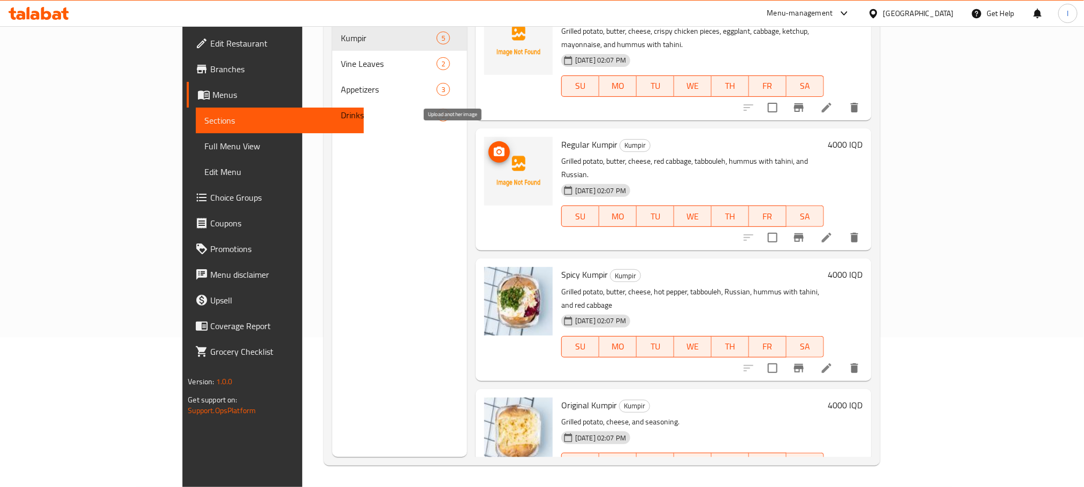
click at [494, 147] on icon "upload picture" at bounding box center [499, 152] width 11 height 10
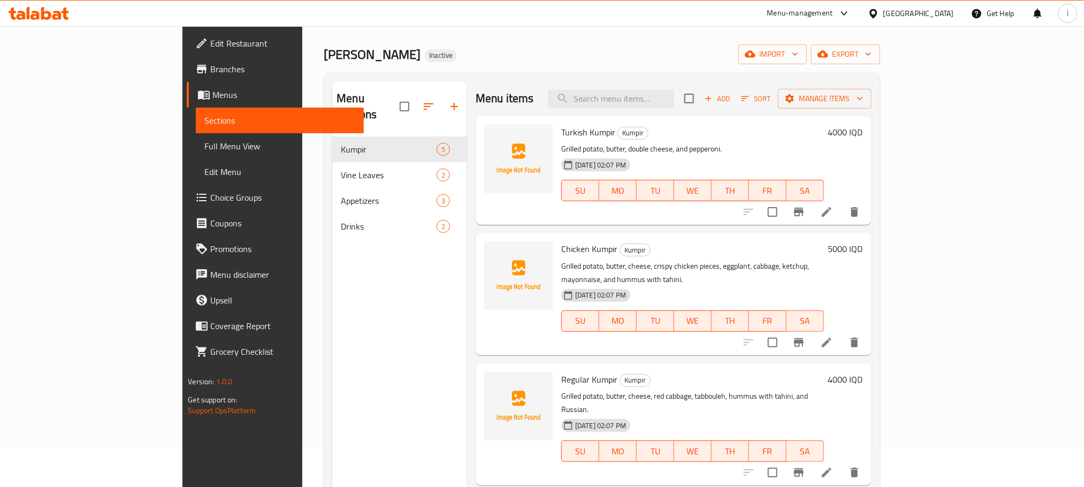
scroll to position [0, 0]
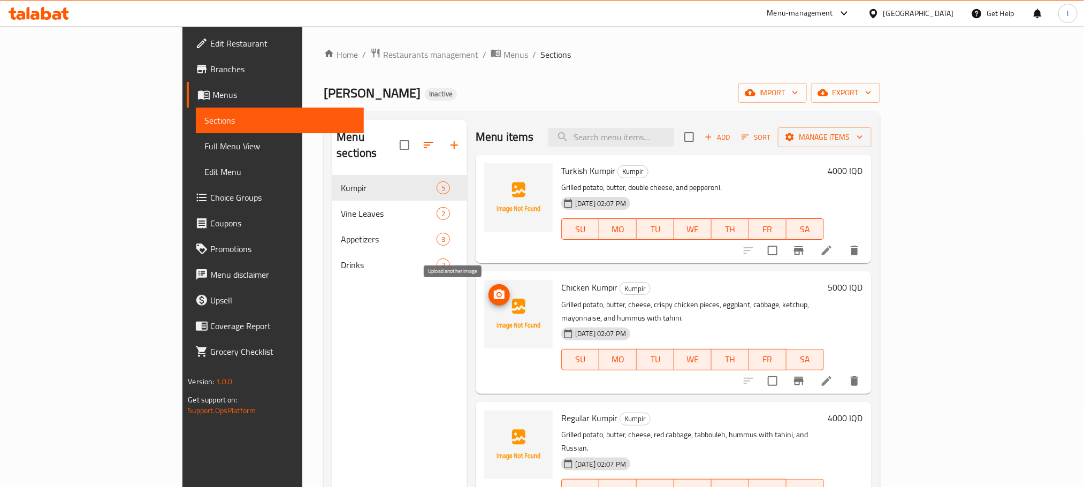
click at [498, 295] on circle "upload picture" at bounding box center [499, 294] width 3 height 3
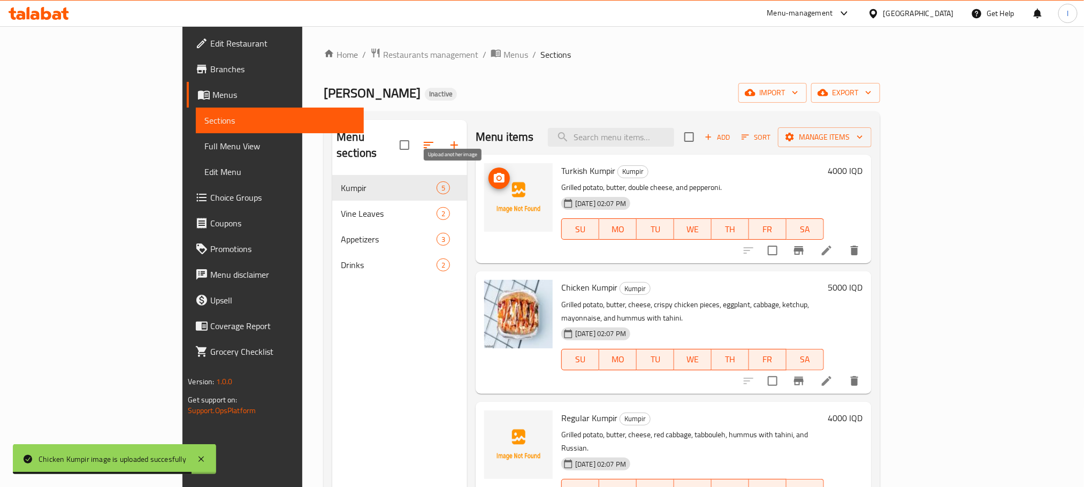
click at [493, 178] on icon "upload picture" at bounding box center [499, 178] width 13 height 13
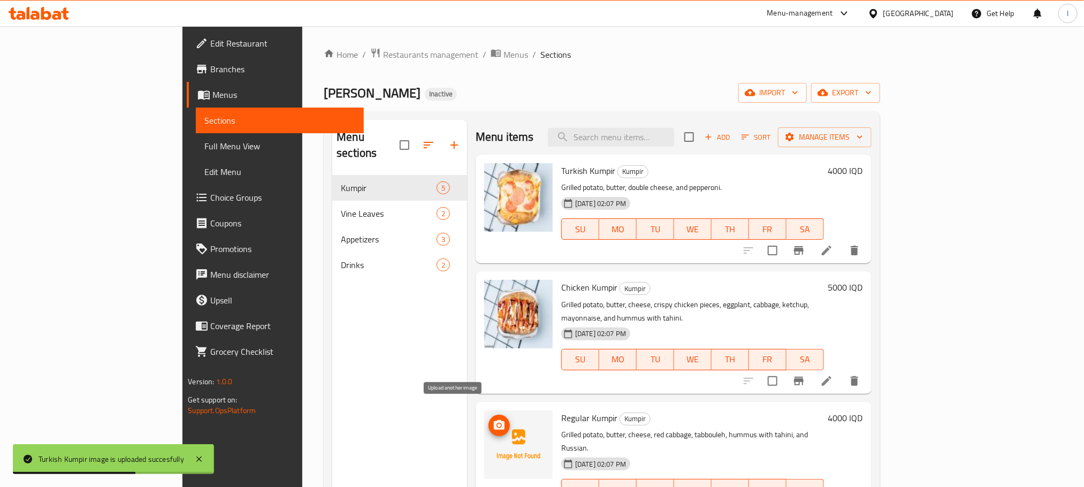
click at [498, 424] on circle "upload picture" at bounding box center [499, 425] width 3 height 3
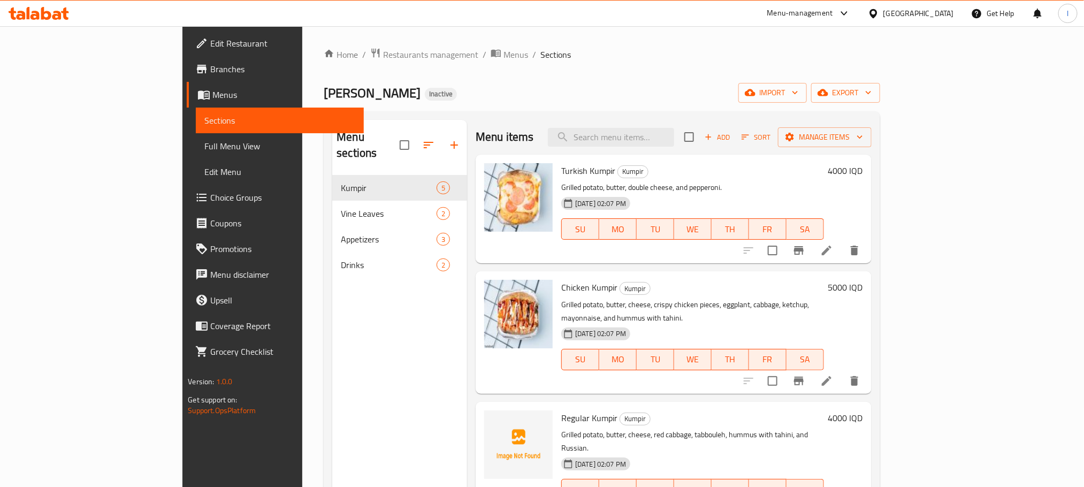
scroll to position [124, 0]
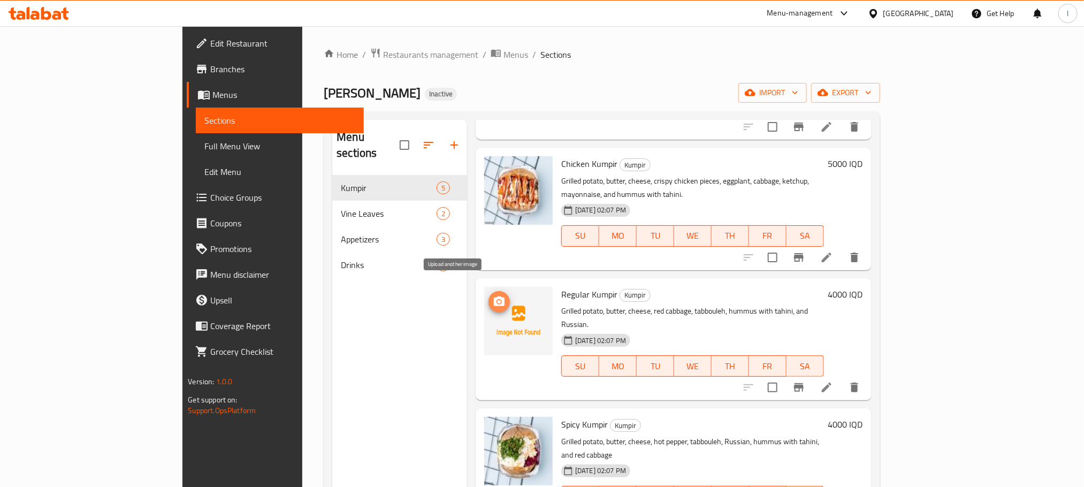
click at [494, 296] on icon "upload picture" at bounding box center [499, 301] width 11 height 10
click at [493, 295] on icon "upload picture" at bounding box center [499, 301] width 13 height 13
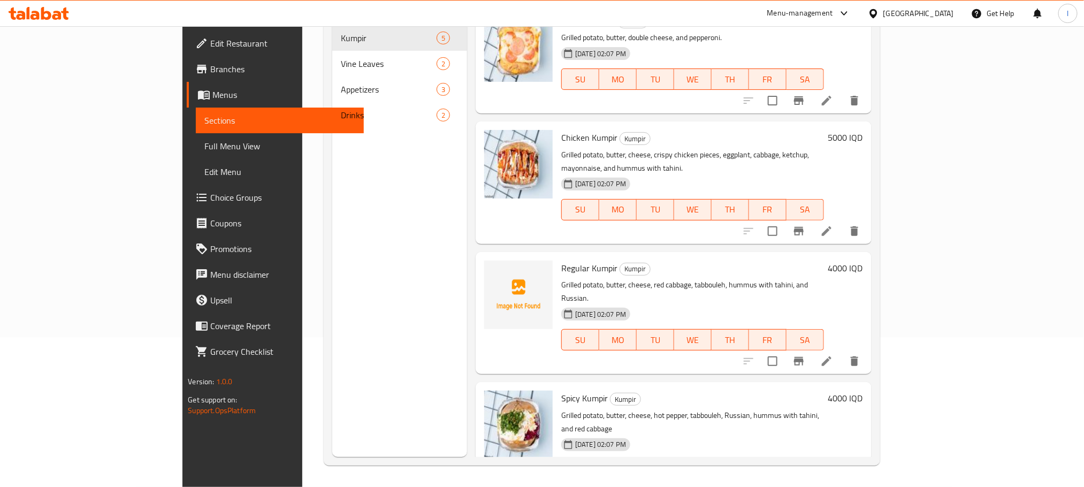
scroll to position [0, 0]
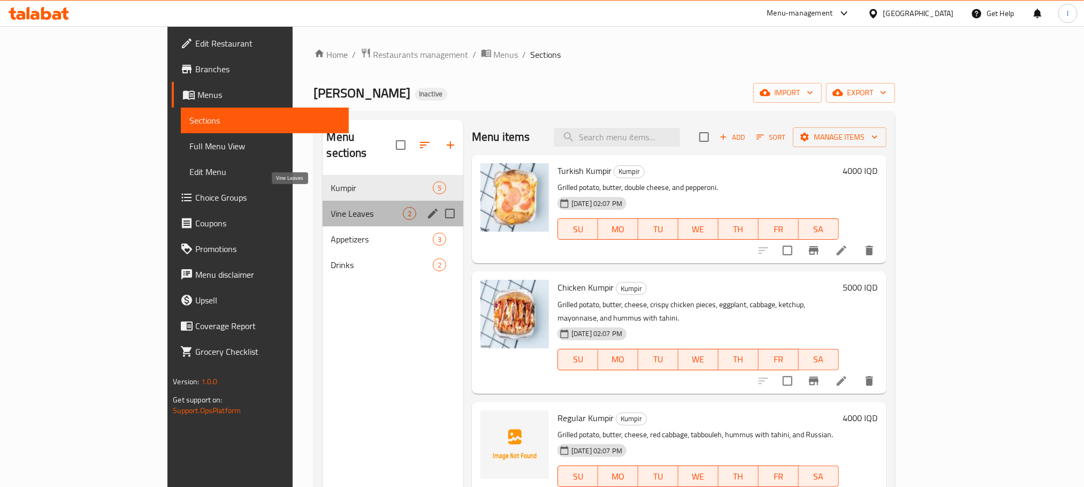
click at [331, 207] on span "Vine Leaves" at bounding box center [367, 213] width 72 height 13
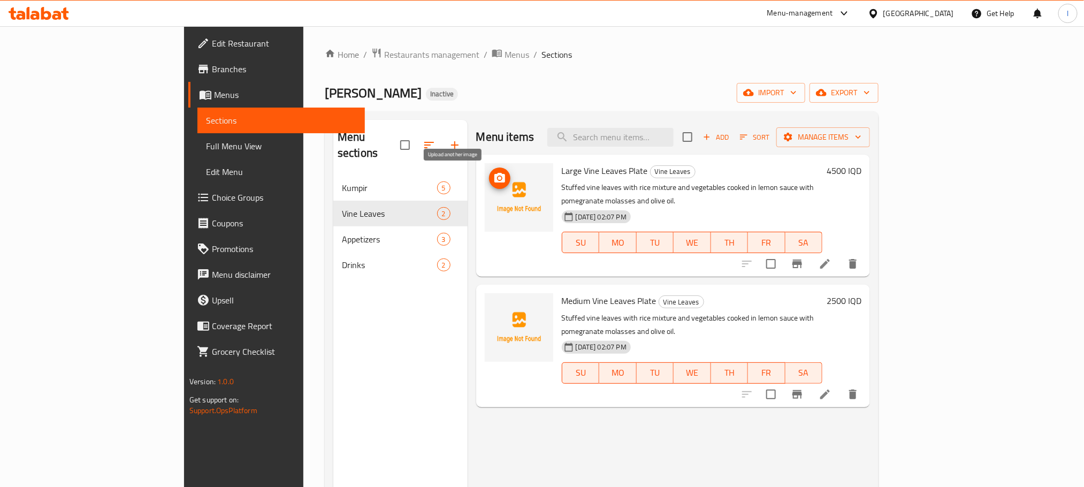
click at [489, 177] on span "upload picture" at bounding box center [499, 178] width 21 height 13
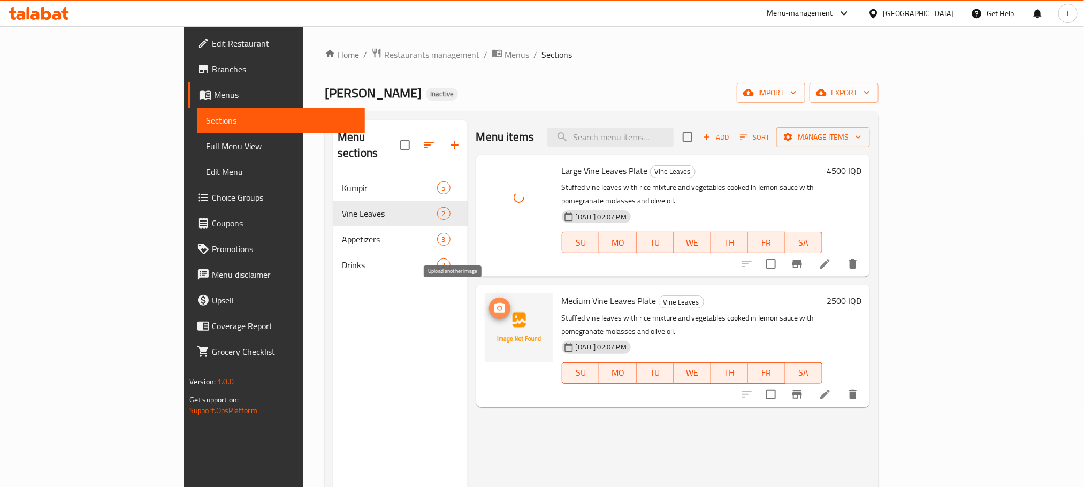
click at [489, 298] on button "upload picture" at bounding box center [499, 308] width 21 height 21
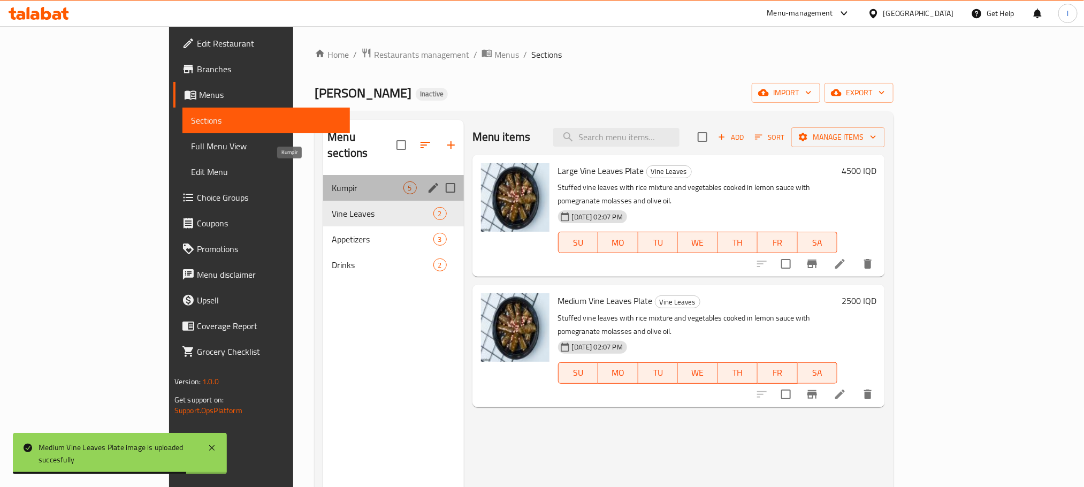
click at [332, 181] on span "Kumpir" at bounding box center [367, 187] width 71 height 13
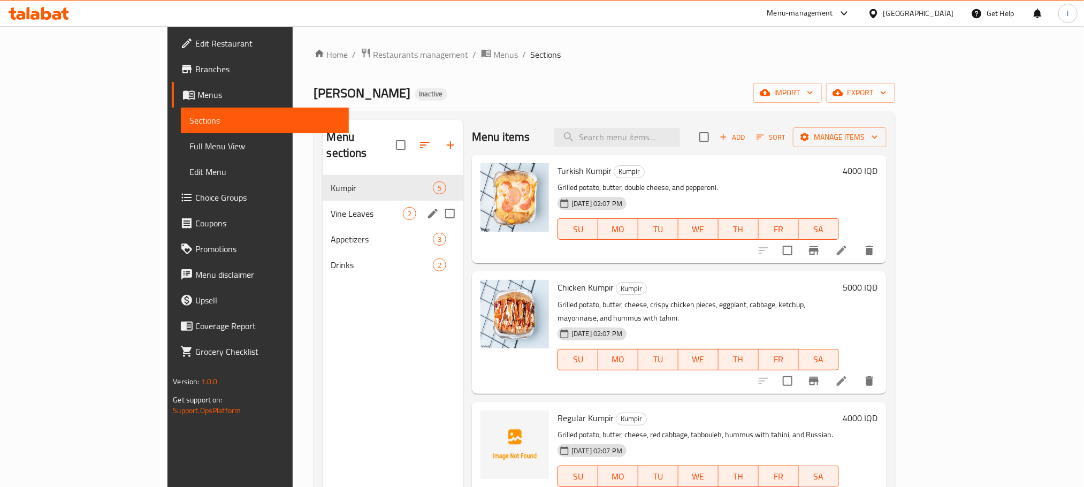
click at [331, 207] on span "Vine Leaves" at bounding box center [367, 213] width 72 height 13
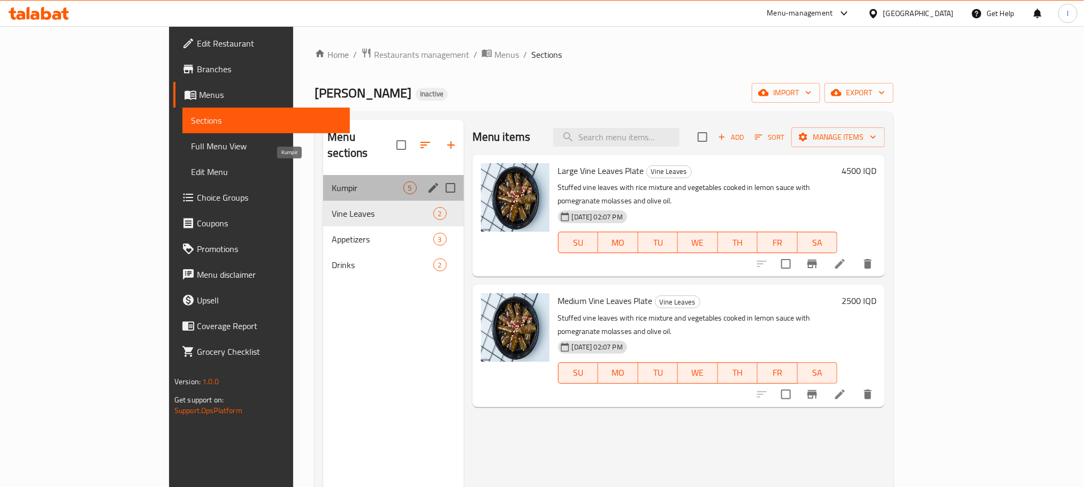
click at [332, 181] on span "Kumpir" at bounding box center [367, 187] width 71 height 13
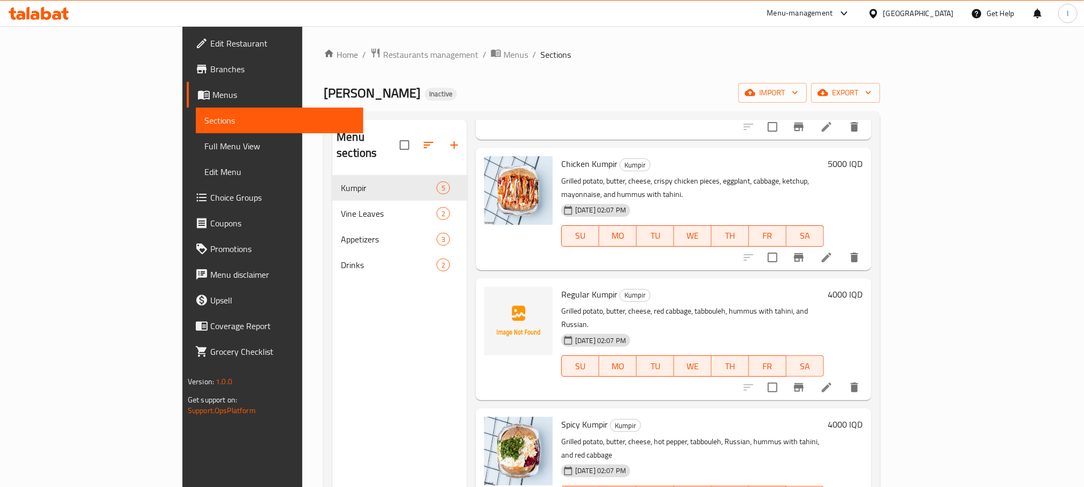
scroll to position [150, 0]
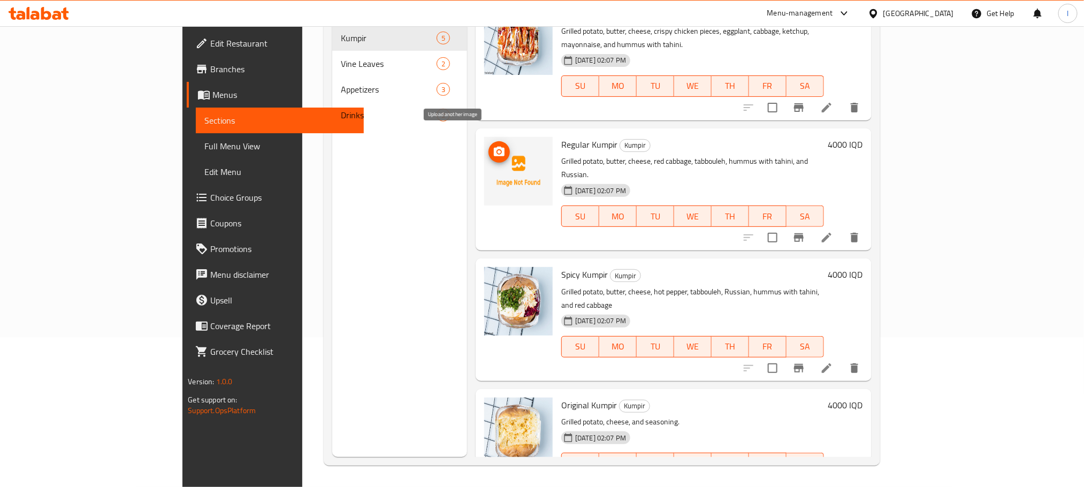
click at [498, 150] on circle "upload picture" at bounding box center [499, 151] width 3 height 3
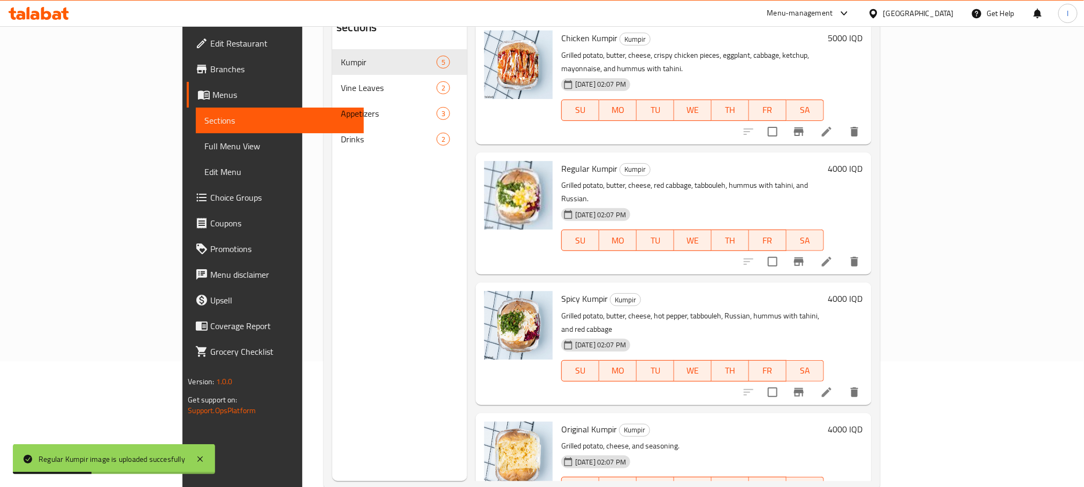
scroll to position [0, 0]
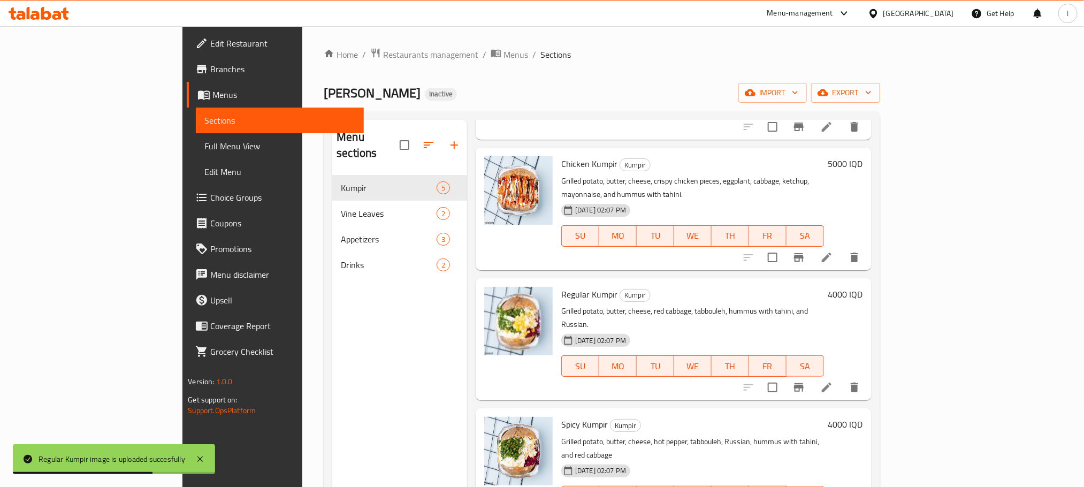
click at [204, 148] on span "Full Menu View" at bounding box center [279, 146] width 150 height 13
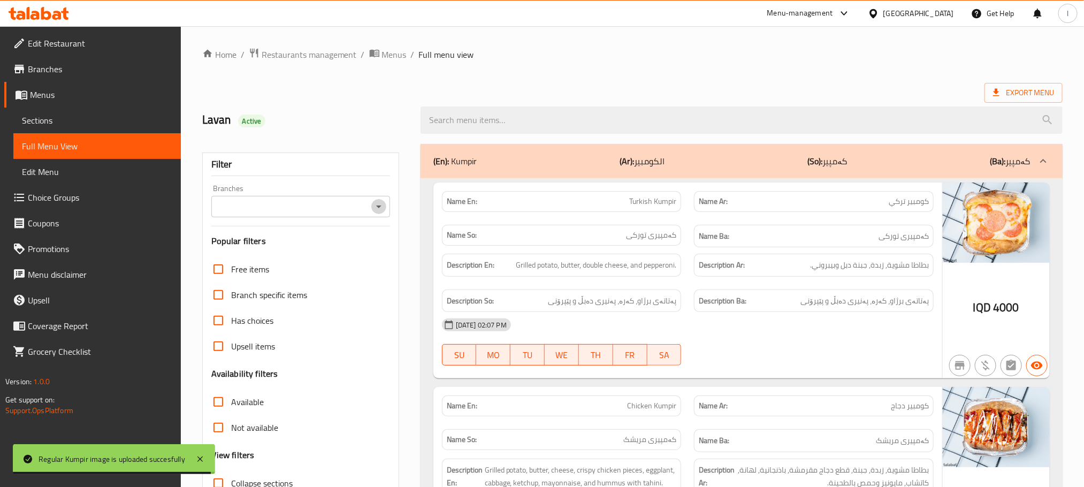
click at [381, 212] on icon "Open" at bounding box center [378, 206] width 13 height 13
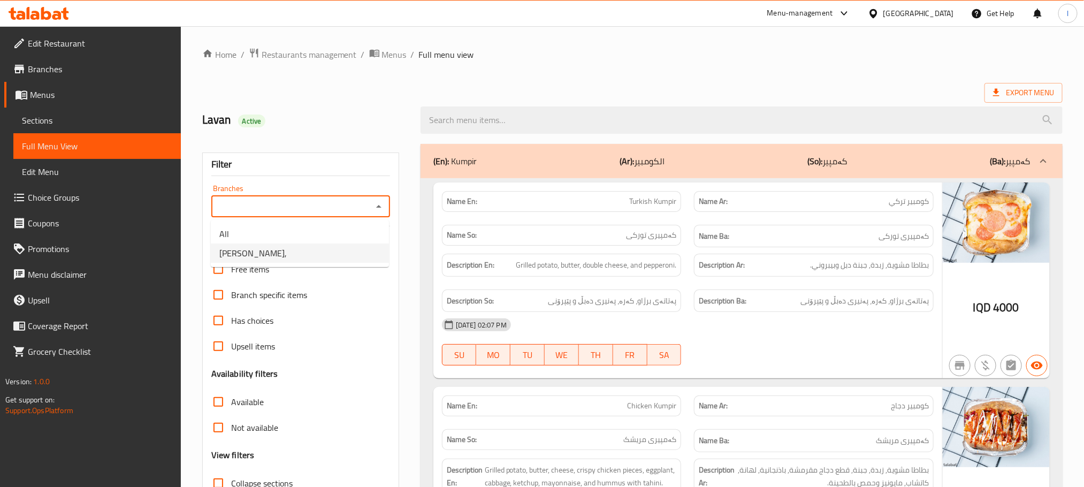
click at [284, 254] on li "[PERSON_NAME]," at bounding box center [300, 252] width 178 height 19
type input "[PERSON_NAME],"
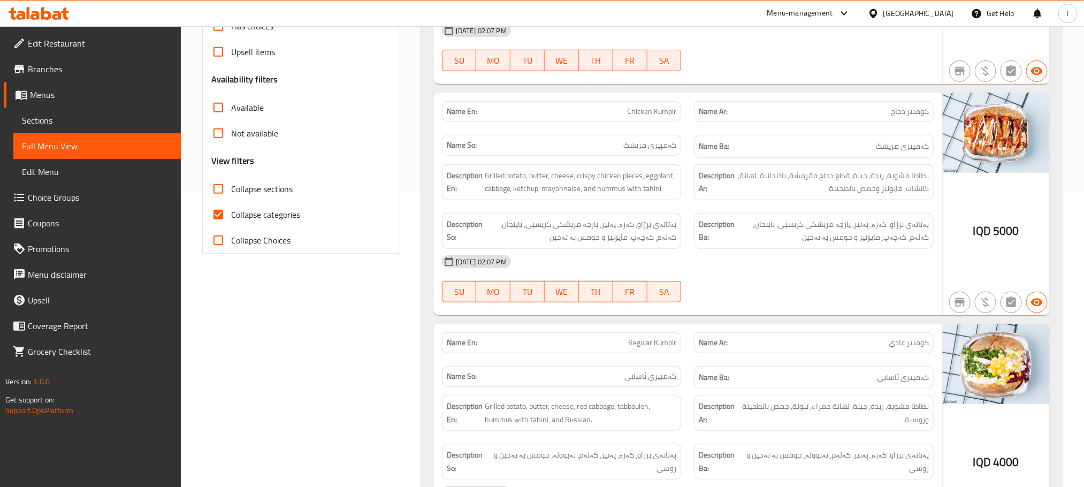
click at [224, 212] on input "Collapse categories" at bounding box center [218, 215] width 26 height 26
checkbox input "false"
drag, startPoint x: 579, startPoint y: 243, endPoint x: 691, endPoint y: 230, distance: 112.0
click at [691, 231] on div "Description En: Grilled potato, butter, cheese, crispy chicken pieces, eggplant…" at bounding box center [688, 206] width 505 height 97
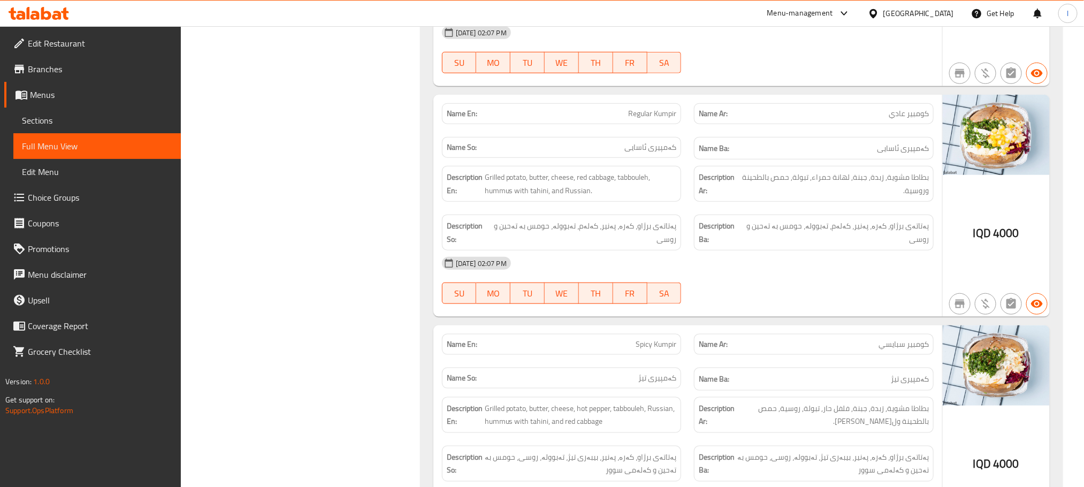
scroll to position [576, 0]
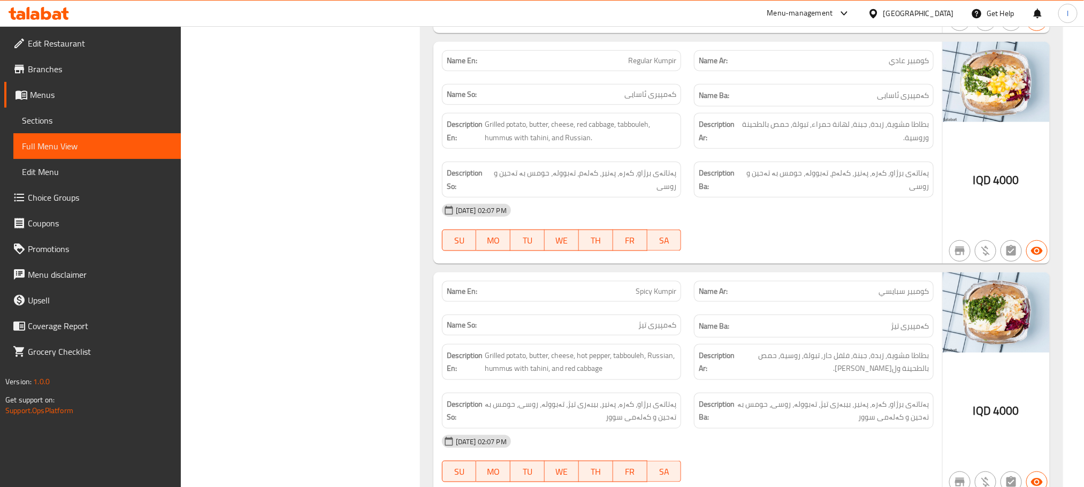
drag, startPoint x: 766, startPoint y: 180, endPoint x: 875, endPoint y: 210, distance: 113.3
click at [875, 210] on div "Name En: Regular Kumpir Name Ar: كومبير عادي Name So: کەمپیری ئاسایی Name Ba: ک…" at bounding box center [687, 153] width 509 height 223
click at [882, 208] on div "[DATE] 02:07 PM" at bounding box center [688, 210] width 505 height 26
drag, startPoint x: 909, startPoint y: 191, endPoint x: 941, endPoint y: 176, distance: 35.2
click at [941, 176] on div "Name En: Regular Kumpir Name Ar: كومبير عادي Name So: کەمپیری ئاسایی Name Ba: ک…" at bounding box center [687, 153] width 509 height 223
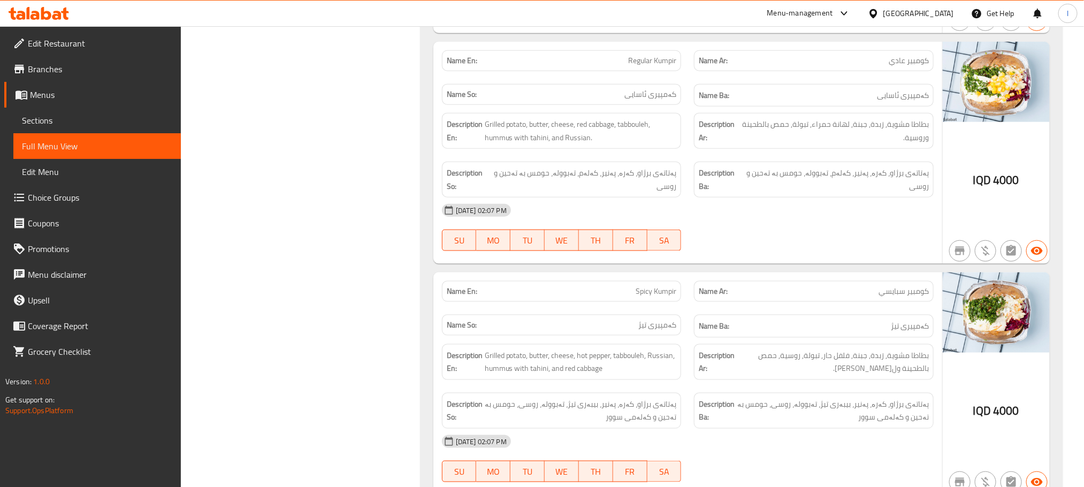
click at [875, 208] on div "[DATE] 02:07 PM" at bounding box center [688, 210] width 505 height 26
drag, startPoint x: 906, startPoint y: 191, endPoint x: 936, endPoint y: 194, distance: 30.1
click at [936, 194] on div "Description Ba: پەتاتەی برژاو، کەرە، پەنیر، کەلەم، تەبوولە، حومس بە تەحین و روسی" at bounding box center [814, 179] width 253 height 49
drag, startPoint x: 766, startPoint y: 180, endPoint x: 758, endPoint y: 196, distance: 18.2
click at [758, 193] on span "پەتاتەی برژاو، کەرە، پەنیر، کەلەم، تەبوولە، حومس بە تەحین و روسی" at bounding box center [836, 179] width 185 height 26
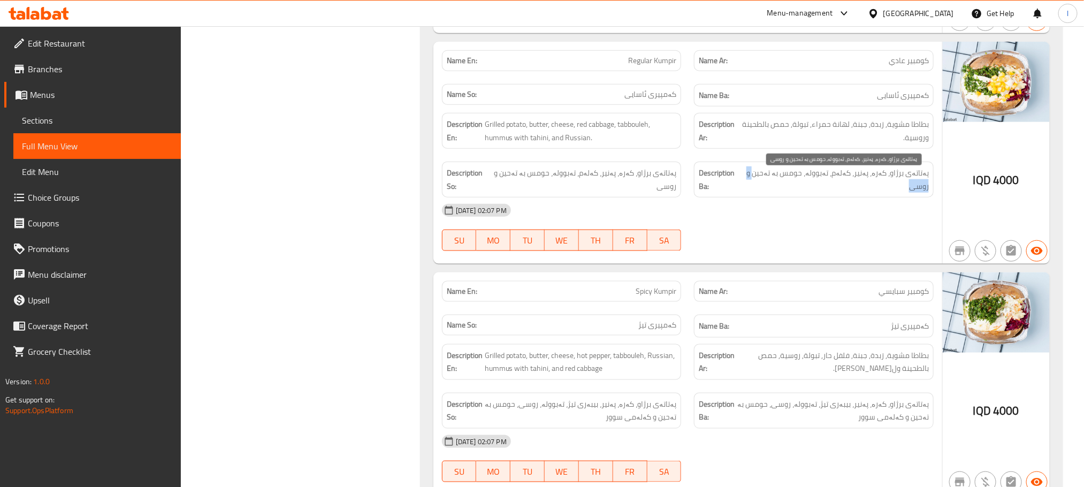
click at [867, 191] on span "پەتاتەی برژاو، کەرە، پەنیر، کەلەم، تەبوولە، حومس بە تەحین و روسی" at bounding box center [836, 179] width 185 height 26
drag, startPoint x: 907, startPoint y: 196, endPoint x: 933, endPoint y: 192, distance: 25.5
click at [933, 192] on div "Description Ba: پەتاتەی برژاو، کەرە، پەنیر، کەلەم، تەبوولە، حومس بە تەحین و روسی" at bounding box center [814, 180] width 240 height 36
drag, startPoint x: 769, startPoint y: 181, endPoint x: 758, endPoint y: 183, distance: 11.9
click at [758, 183] on span "پەتاتەی برژاو، کەرە، پەنیر، کەلەم، تەبوولە، حومس بە تەحین و روسی" at bounding box center [836, 179] width 185 height 26
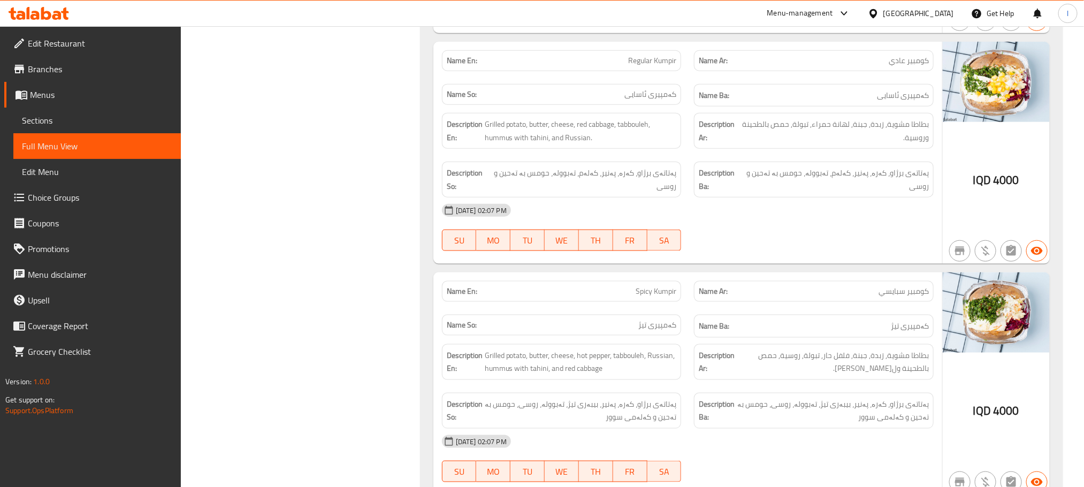
click at [846, 197] on div "Description Ba: پەتاتەی برژاو، کەرە، پەنیر، کەلەم، تەبوولە، حومس بە تەحین و روسی" at bounding box center [814, 180] width 240 height 36
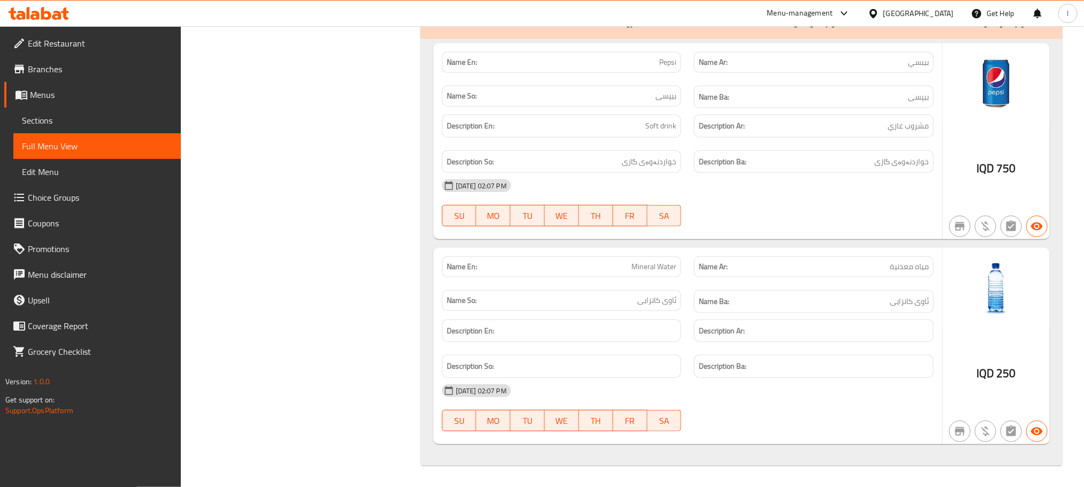
scroll to position [2546, 0]
click at [68, 119] on span "Sections" at bounding box center [97, 120] width 150 height 13
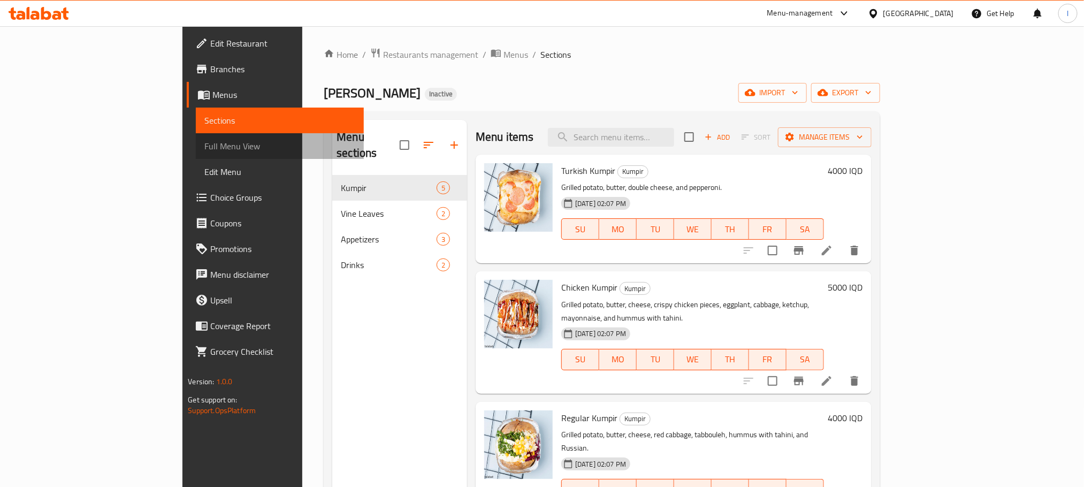
click at [196, 136] on link "Full Menu View" at bounding box center [279, 146] width 167 height 26
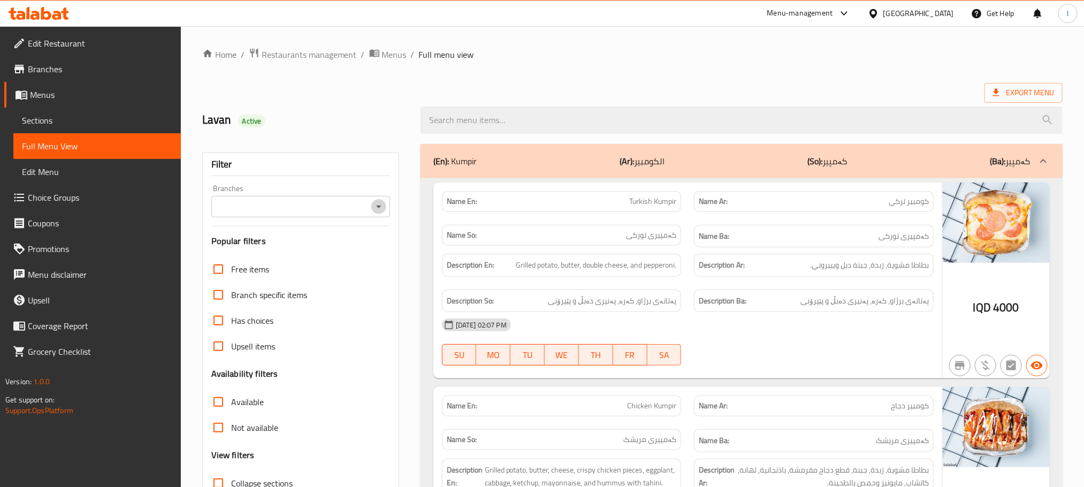
click at [384, 205] on icon "Open" at bounding box center [378, 206] width 13 height 13
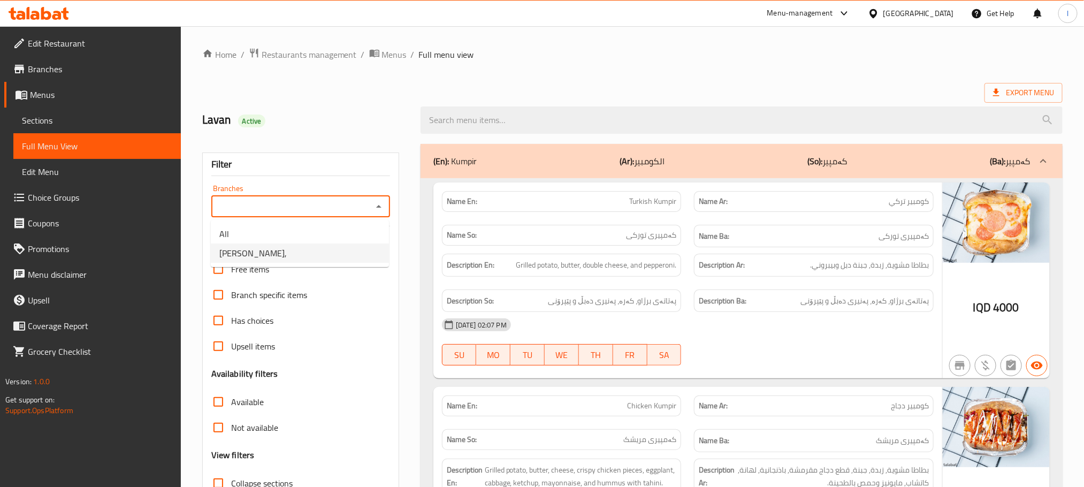
click at [315, 258] on li "[PERSON_NAME]," at bounding box center [300, 252] width 178 height 19
type input "[PERSON_NAME],"
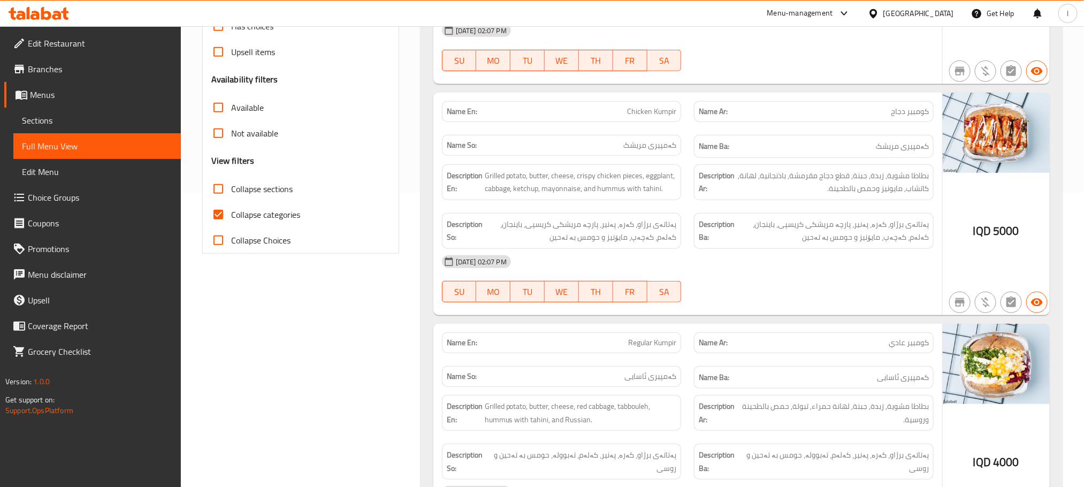
click at [213, 216] on input "Collapse categories" at bounding box center [218, 215] width 26 height 26
checkbox input "false"
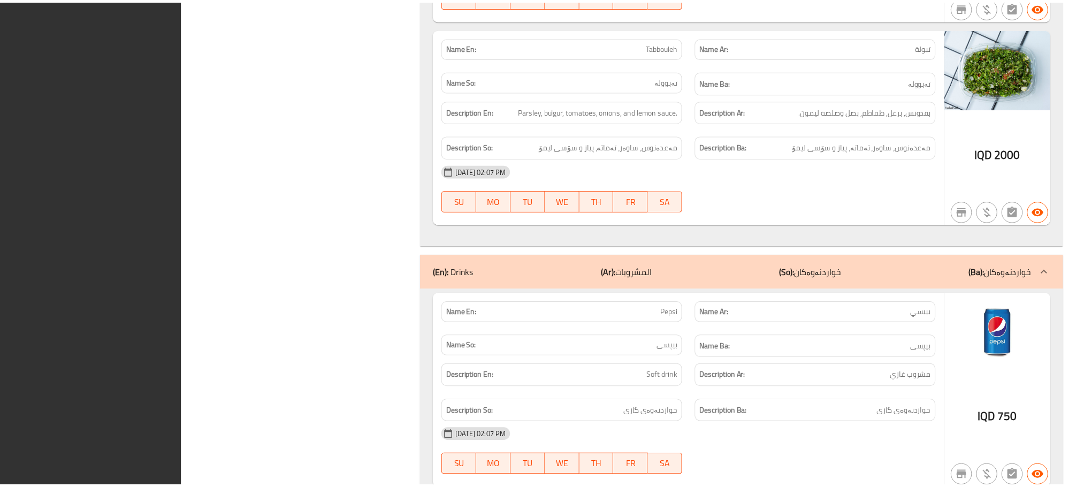
scroll to position [2546, 0]
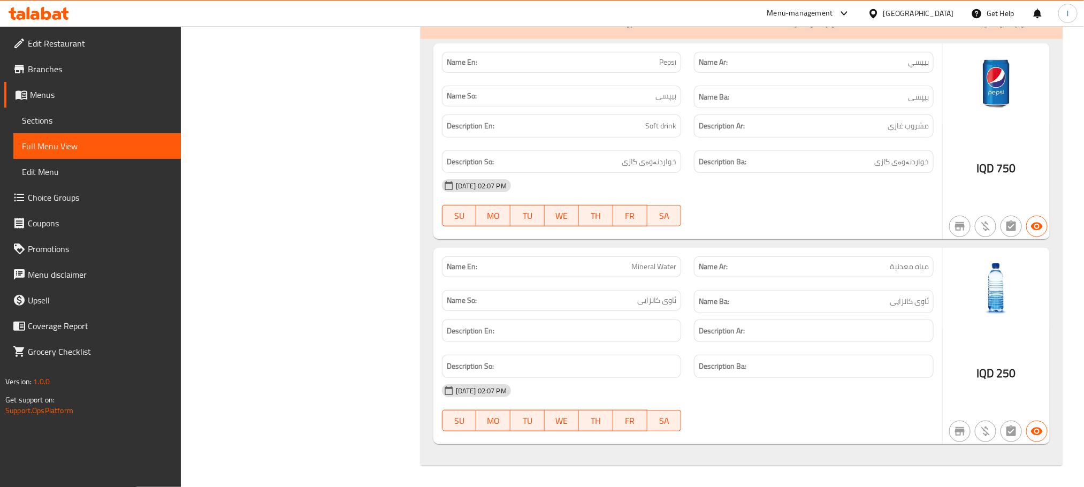
click at [36, 111] on link "Sections" at bounding box center [96, 121] width 167 height 26
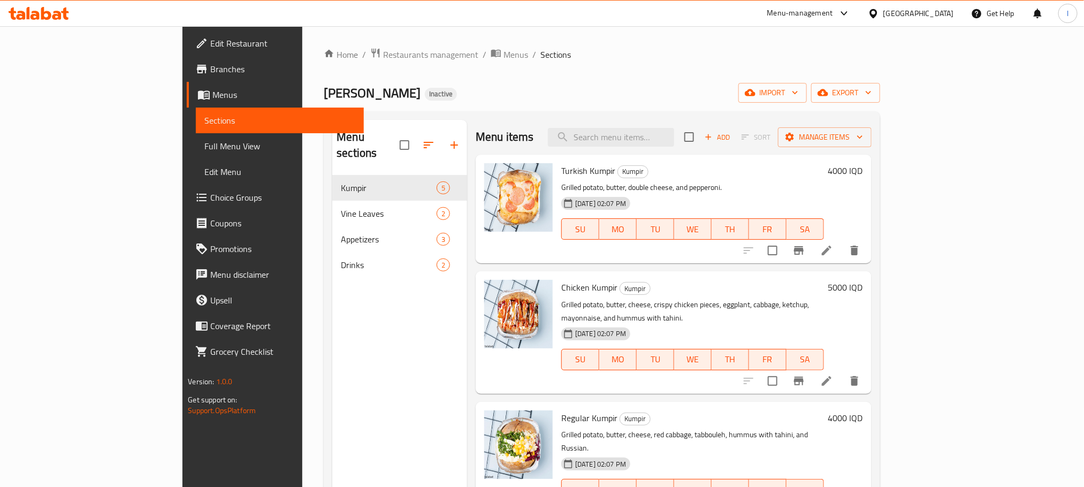
click at [210, 42] on span "Edit Restaurant" at bounding box center [282, 43] width 144 height 13
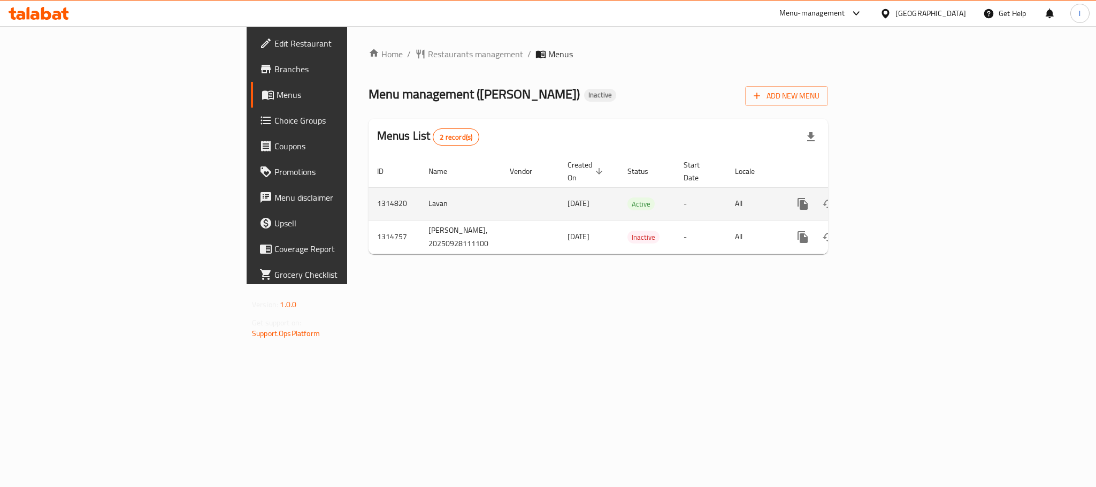
click at [885, 199] on icon "enhanced table" at bounding box center [880, 204] width 10 height 10
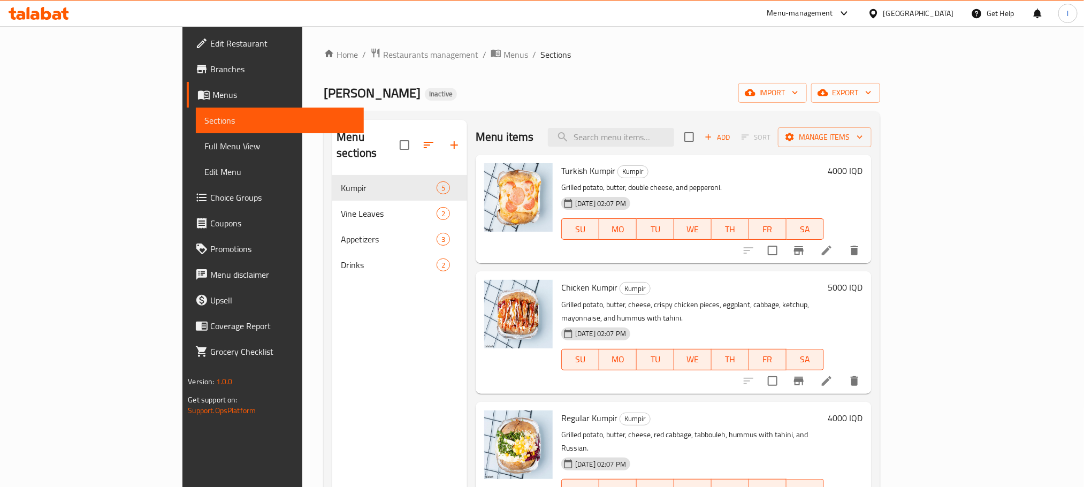
click at [204, 145] on span "Full Menu View" at bounding box center [279, 146] width 150 height 13
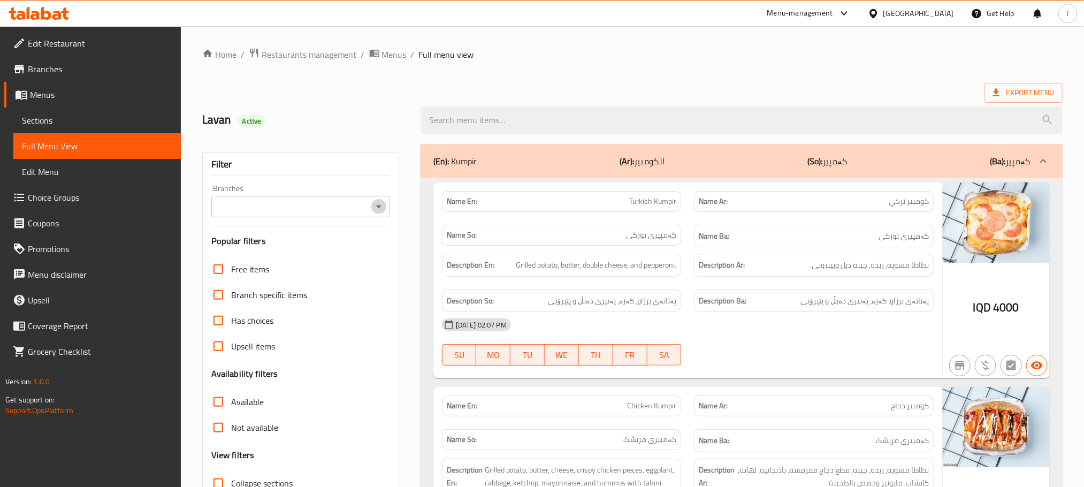
click at [377, 208] on icon "Open" at bounding box center [378, 206] width 13 height 13
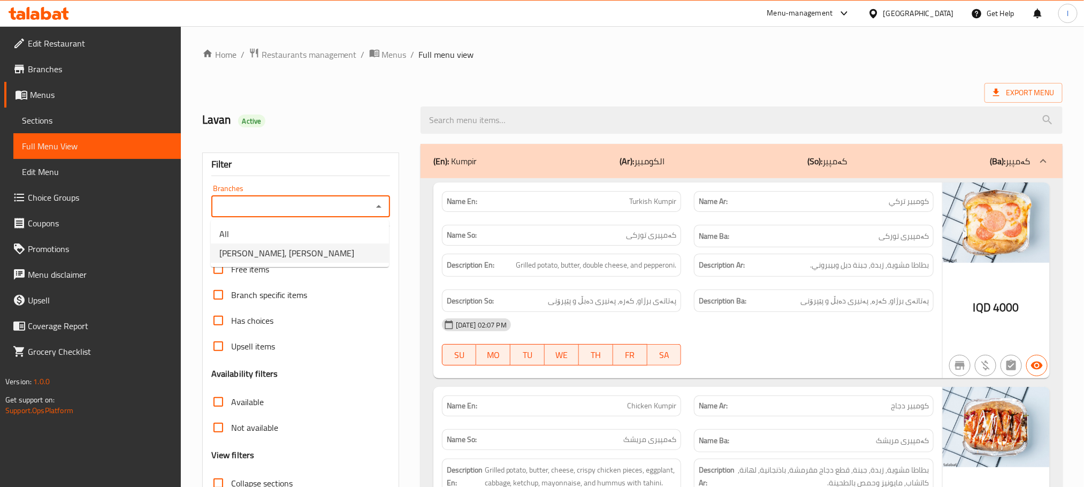
click at [317, 248] on li "Tito Kumpir, Al aathameya" at bounding box center [300, 252] width 178 height 19
type input "Tito Kumpir, Al aathameya"
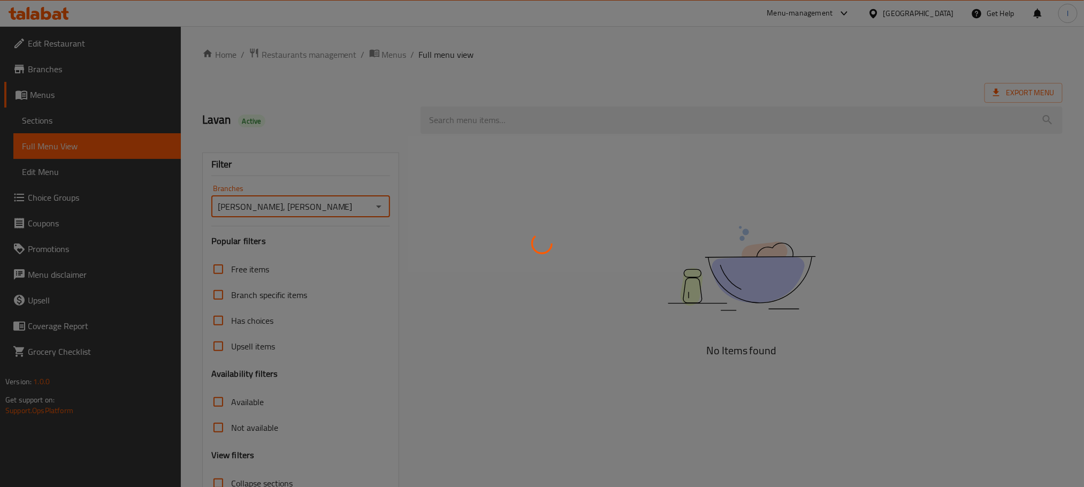
scroll to position [83, 0]
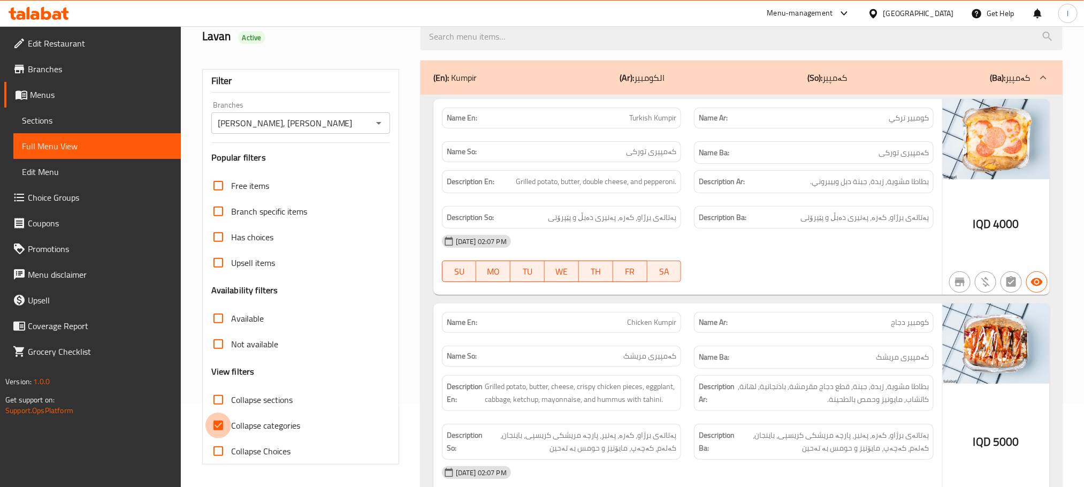
click at [219, 429] on input "Collapse categories" at bounding box center [218, 426] width 26 height 26
checkbox input "false"
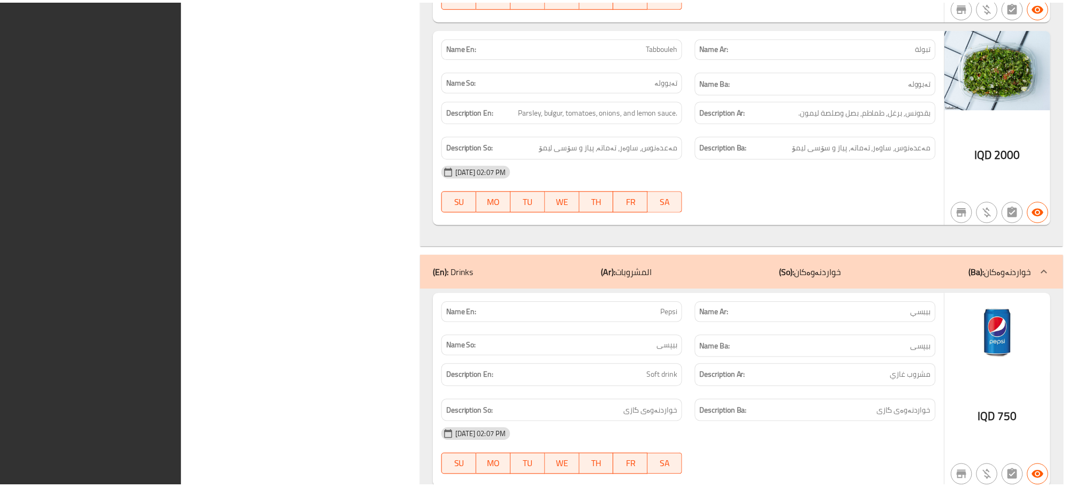
scroll to position [2546, 0]
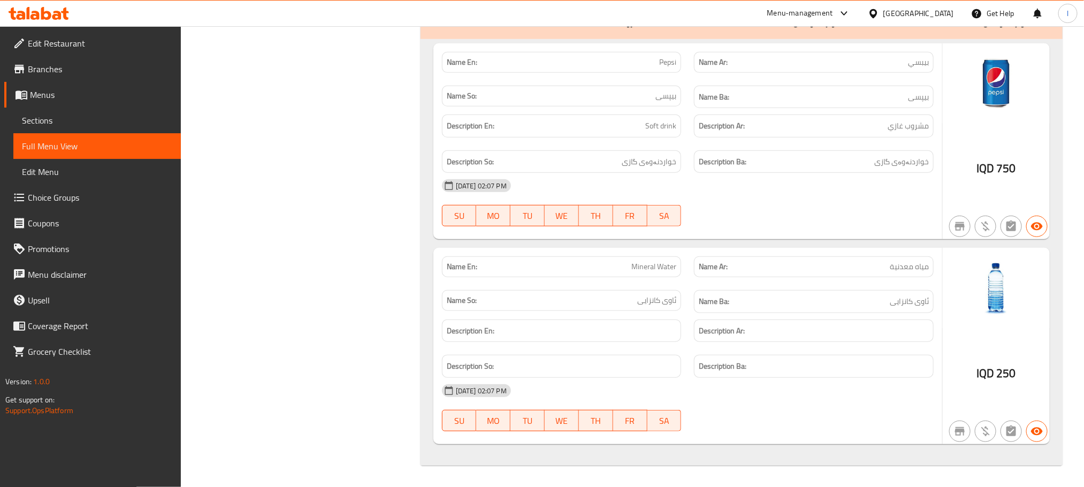
click at [29, 10] on icon at bounding box center [28, 13] width 3 height 12
